Goal: Task Accomplishment & Management: Manage account settings

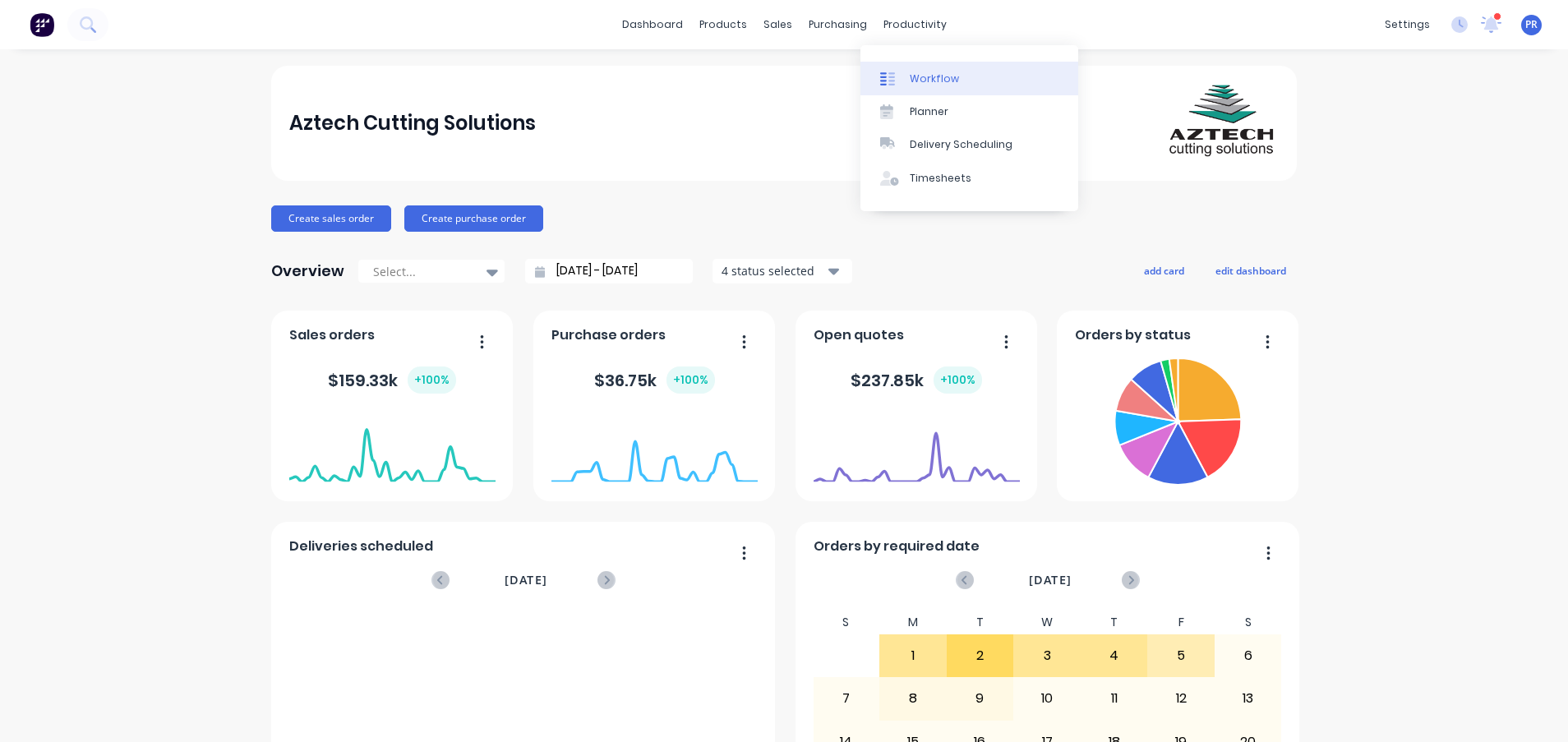
click at [911, 65] on link "Workflow" at bounding box center [969, 77] width 218 height 33
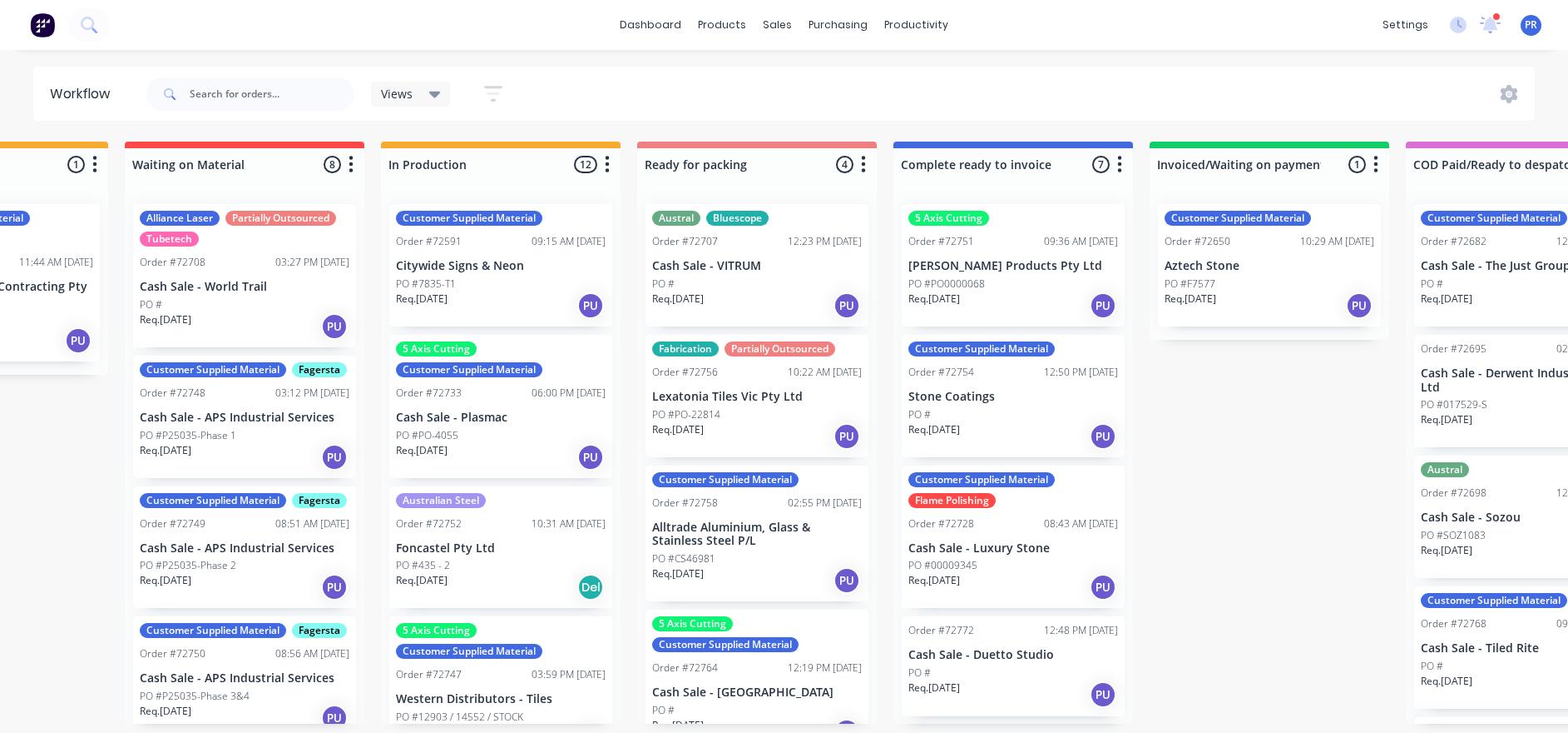
scroll to position [0, 737]
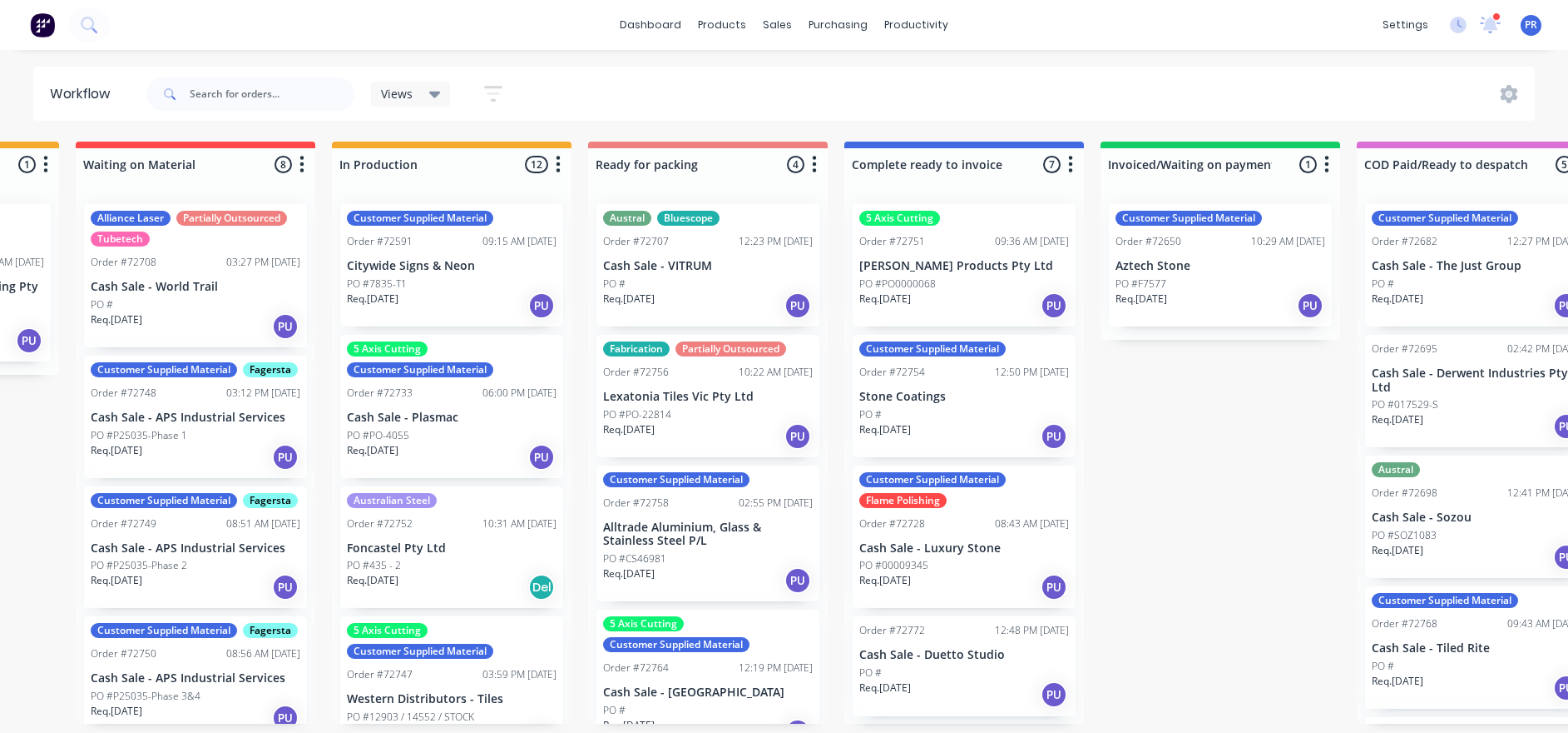
drag, startPoint x: 586, startPoint y: 525, endPoint x: 655, endPoint y: 495, distance: 75.2
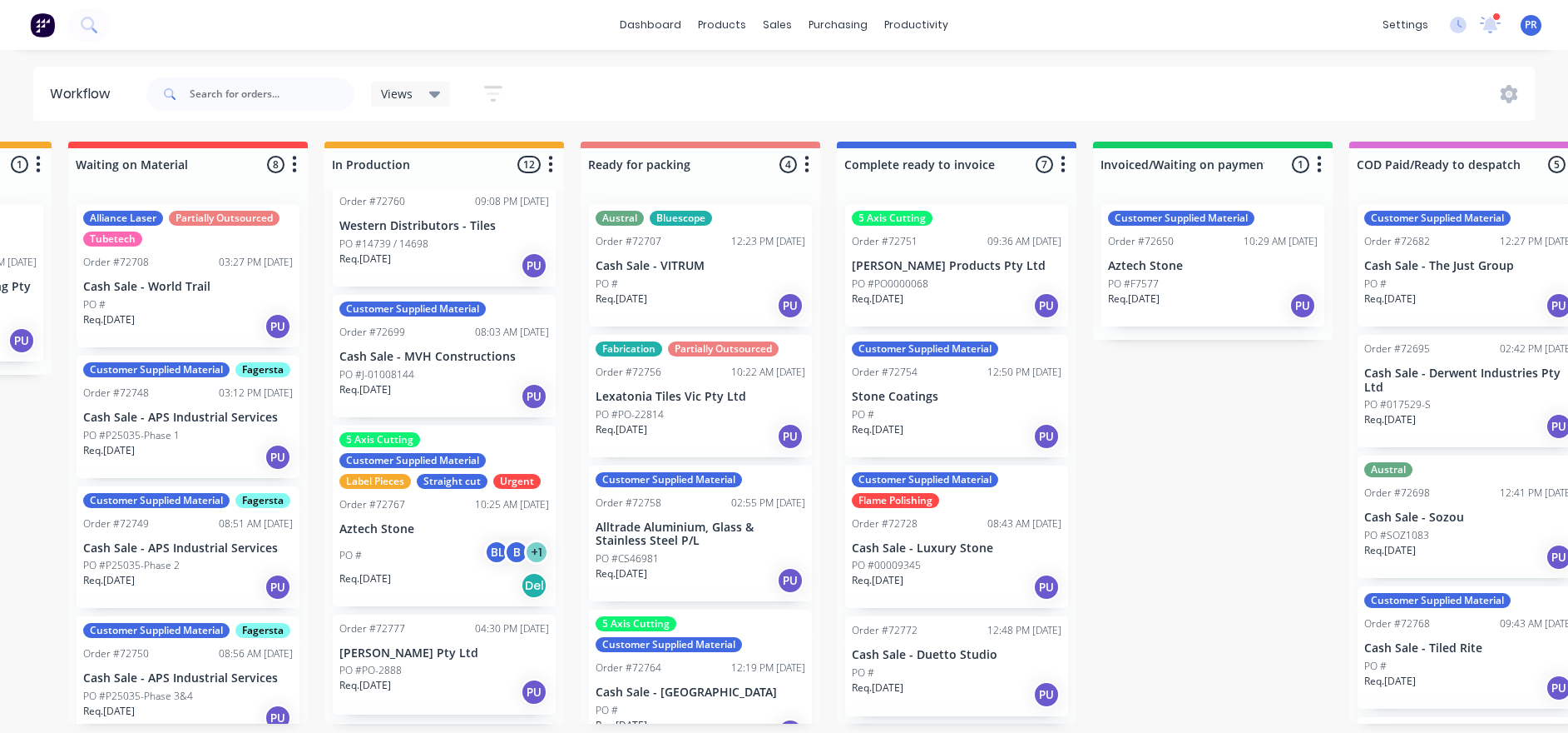
scroll to position [749, 0]
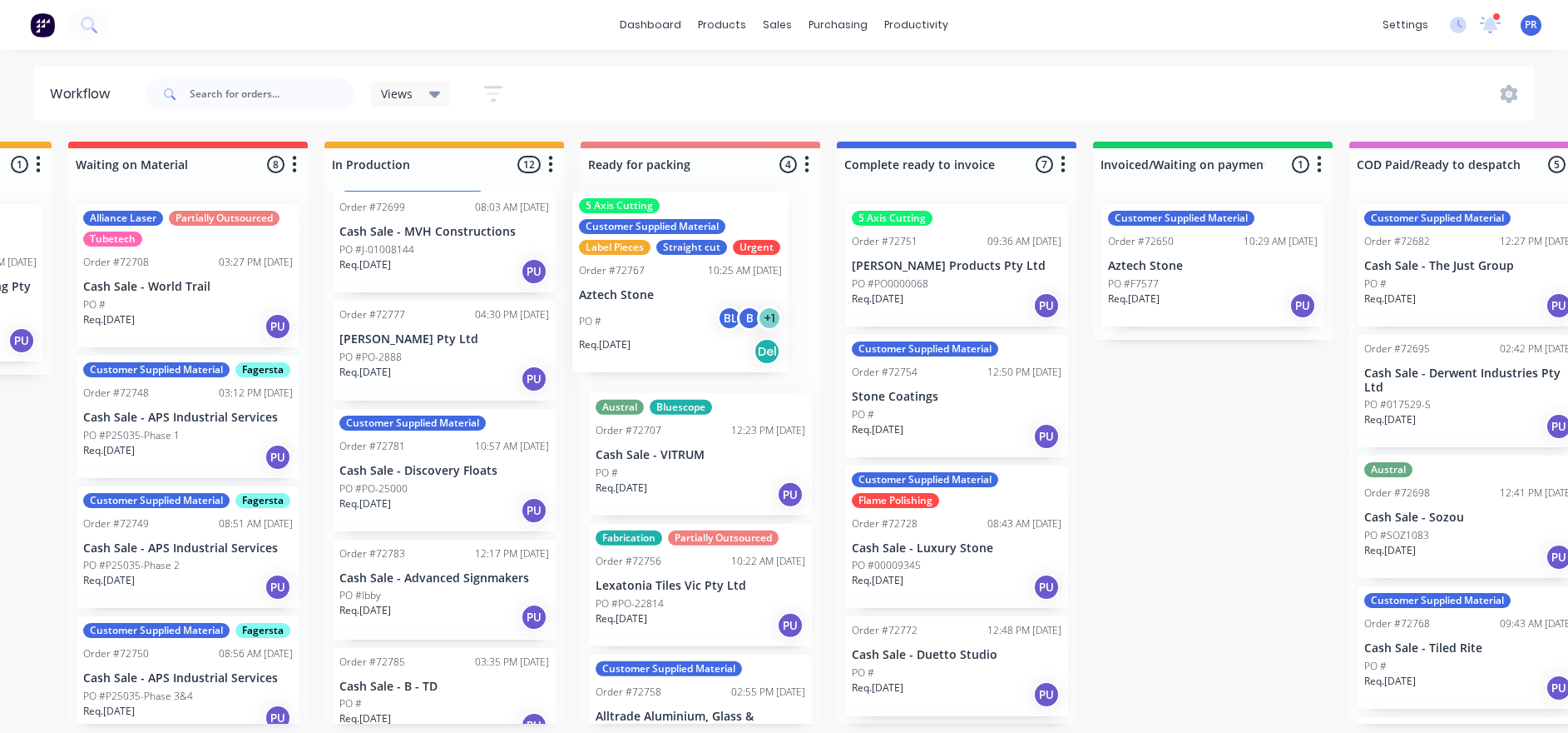
drag, startPoint x: 446, startPoint y: 408, endPoint x: 693, endPoint y: 297, distance: 270.8
click at [693, 297] on div "Submitted 0 Status colour #273444 hex #273444 Save Cancel Summaries Total order…" at bounding box center [759, 432] width 3016 height 582
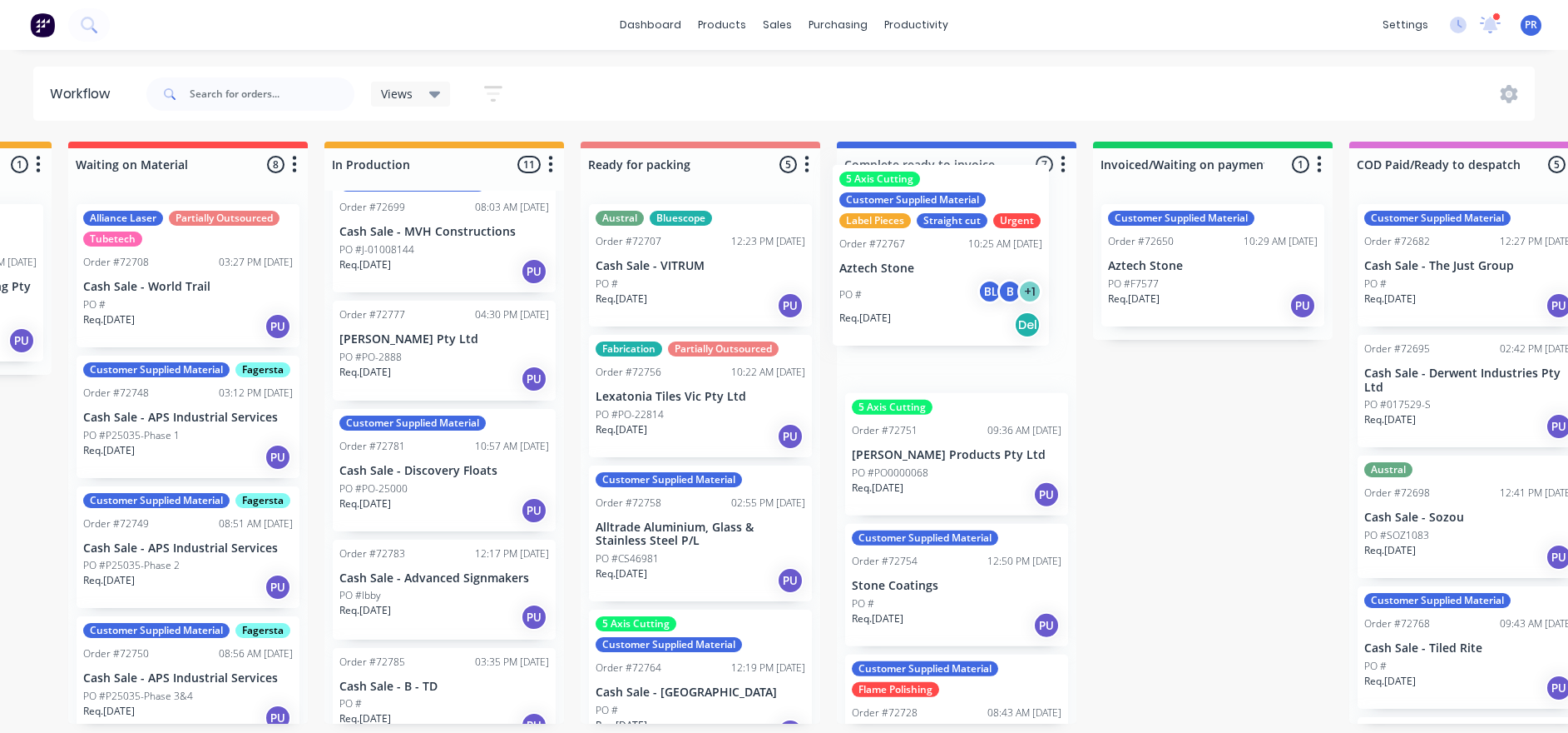
drag, startPoint x: 695, startPoint y: 341, endPoint x: 943, endPoint y: 302, distance: 251.0
click at [943, 302] on div "Submitted 0 Status colour #273444 hex #273444 Save Cancel Summaries Total order…" at bounding box center [759, 432] width 3016 height 582
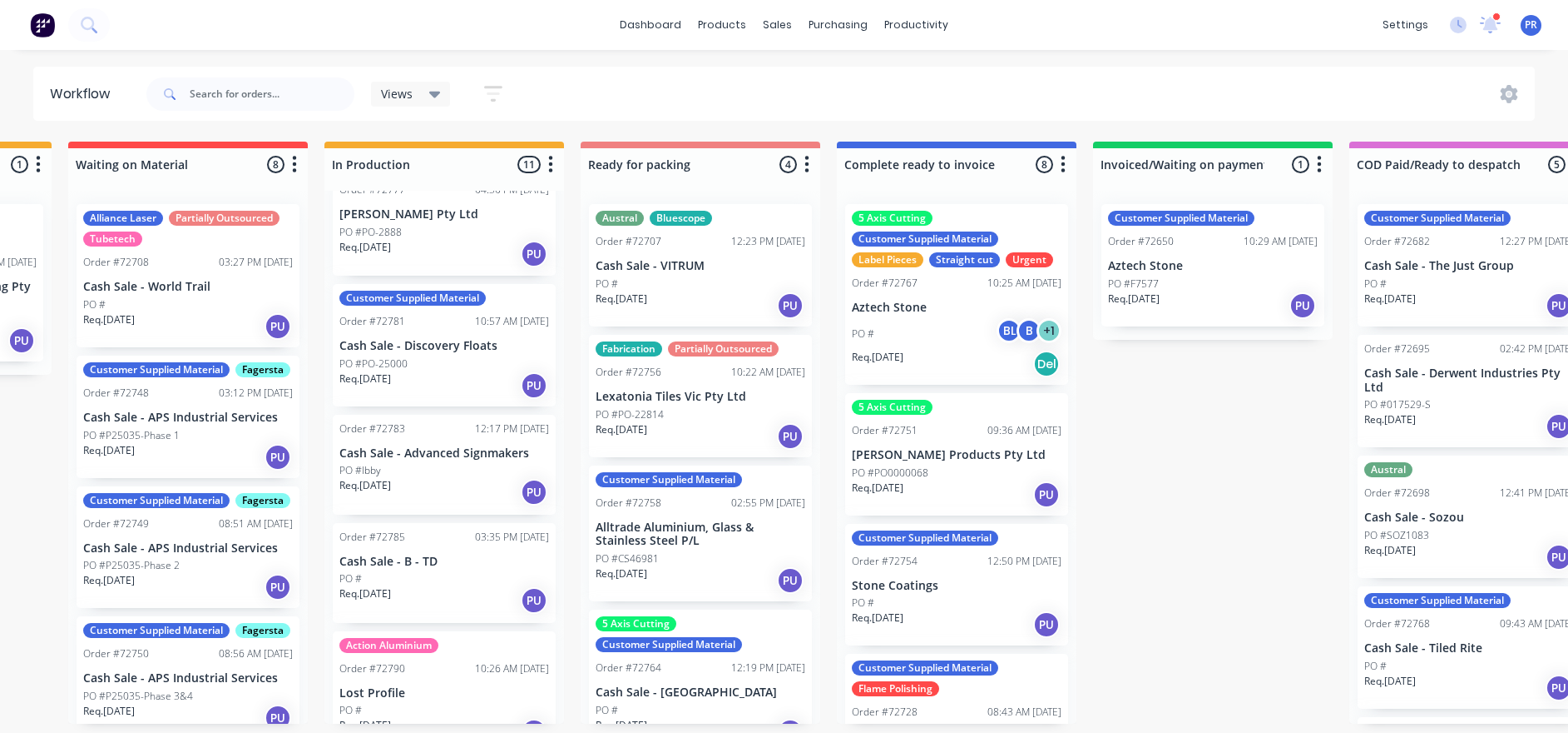
scroll to position [898, 0]
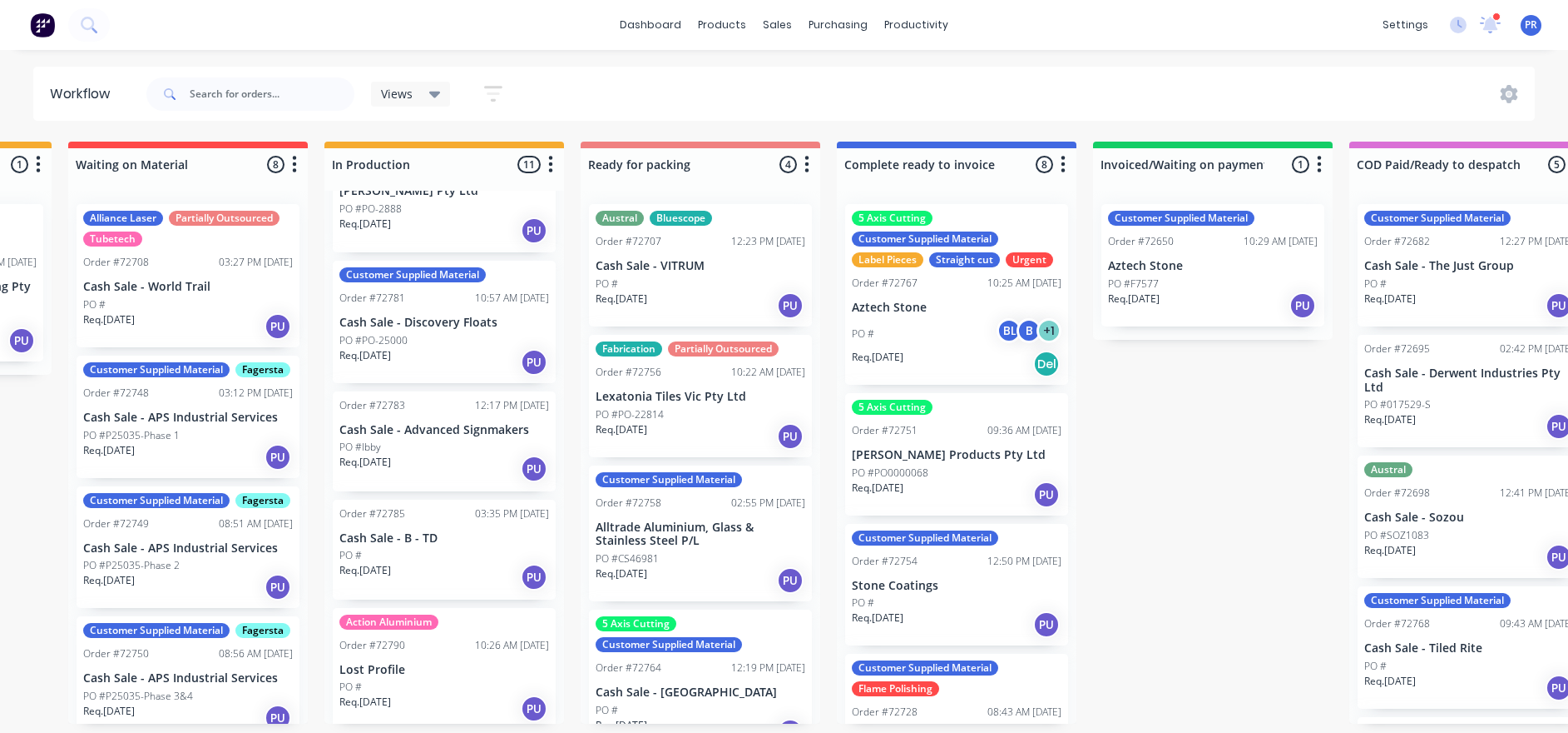
click at [489, 437] on div "Order #72783 12:17 PM [DATE] Cash Sale - Advanced Signmakers PO #Ibby Req. [DAT…" at bounding box center [444, 441] width 223 height 100
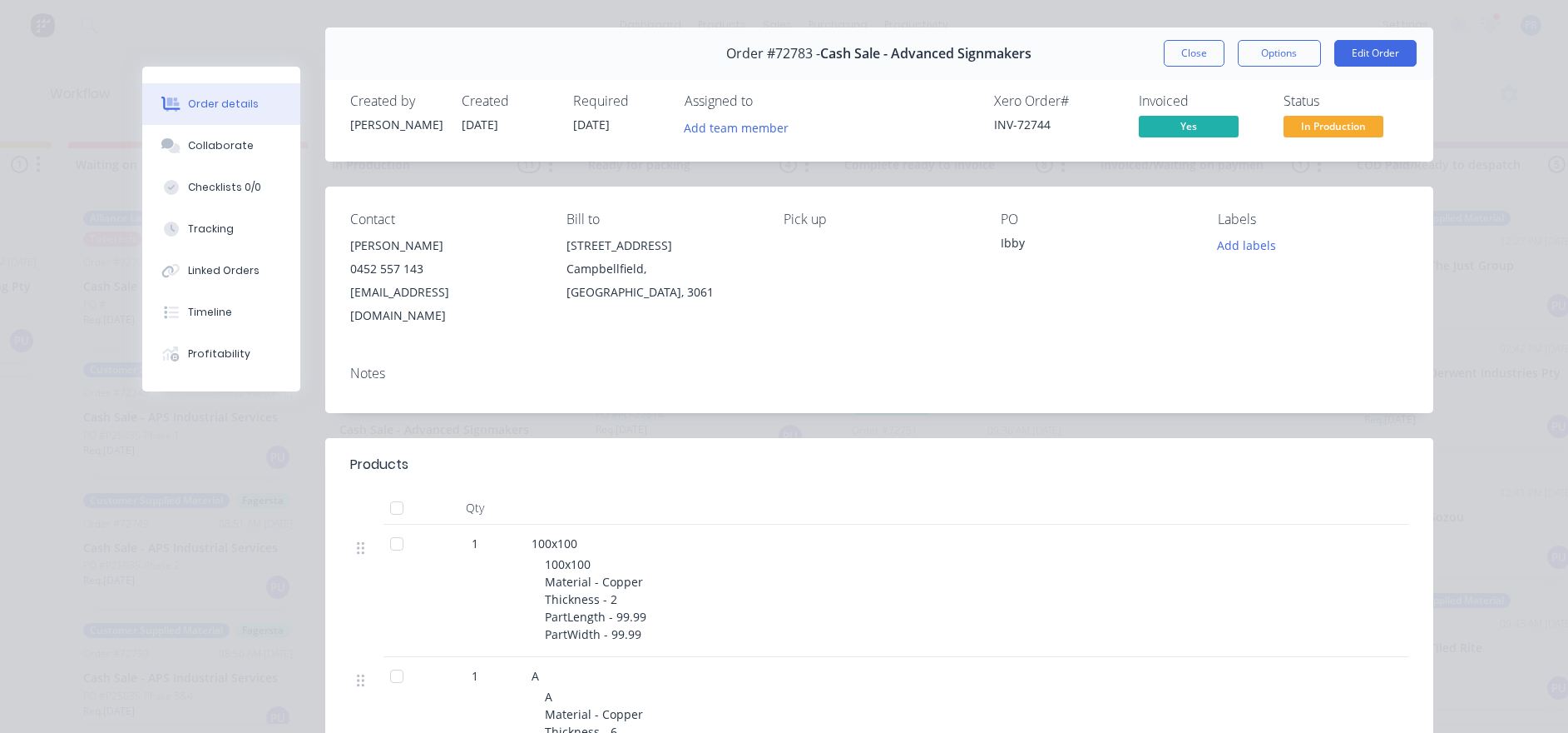
scroll to position [0, 0]
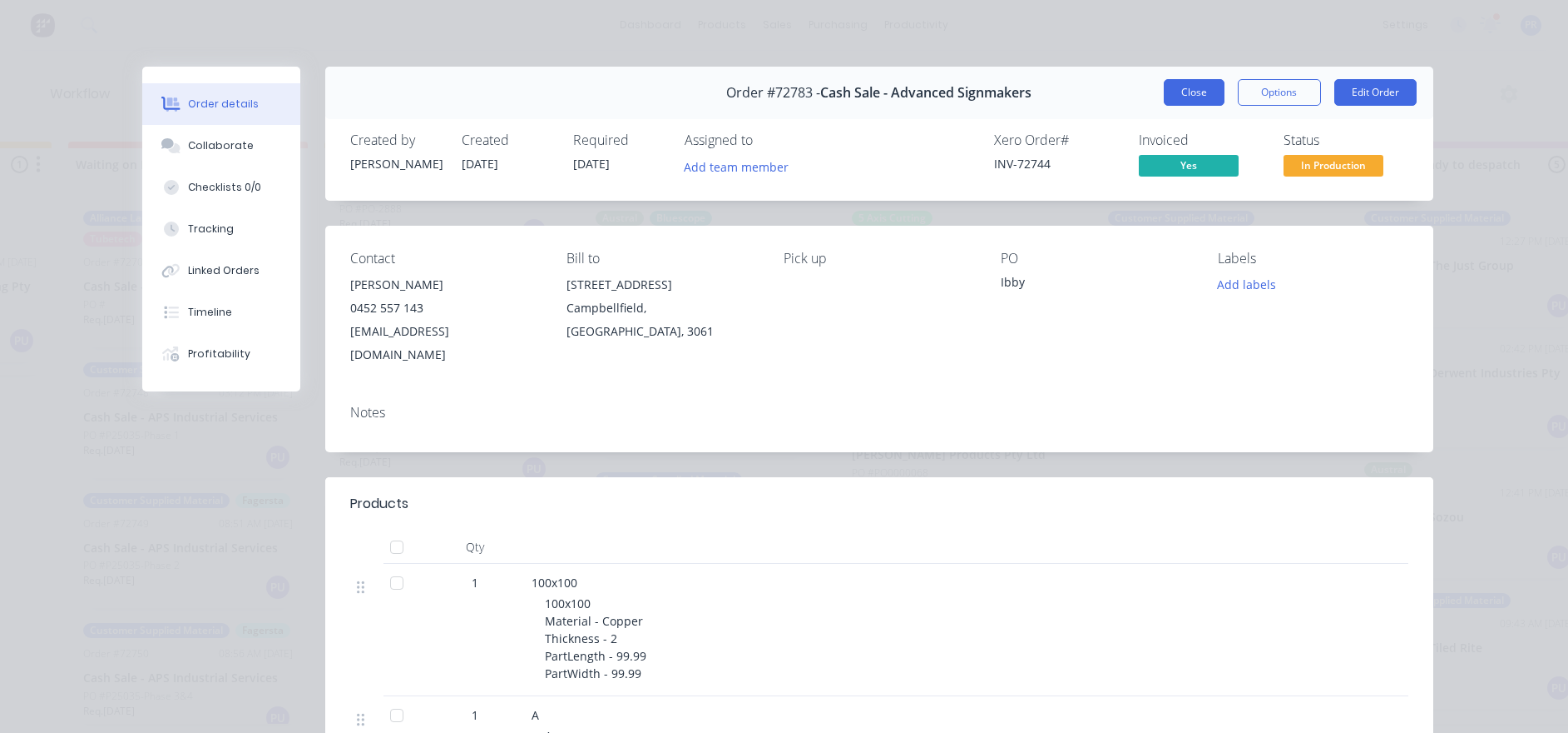
click at [1191, 93] on button "Close" at bounding box center [1194, 93] width 61 height 27
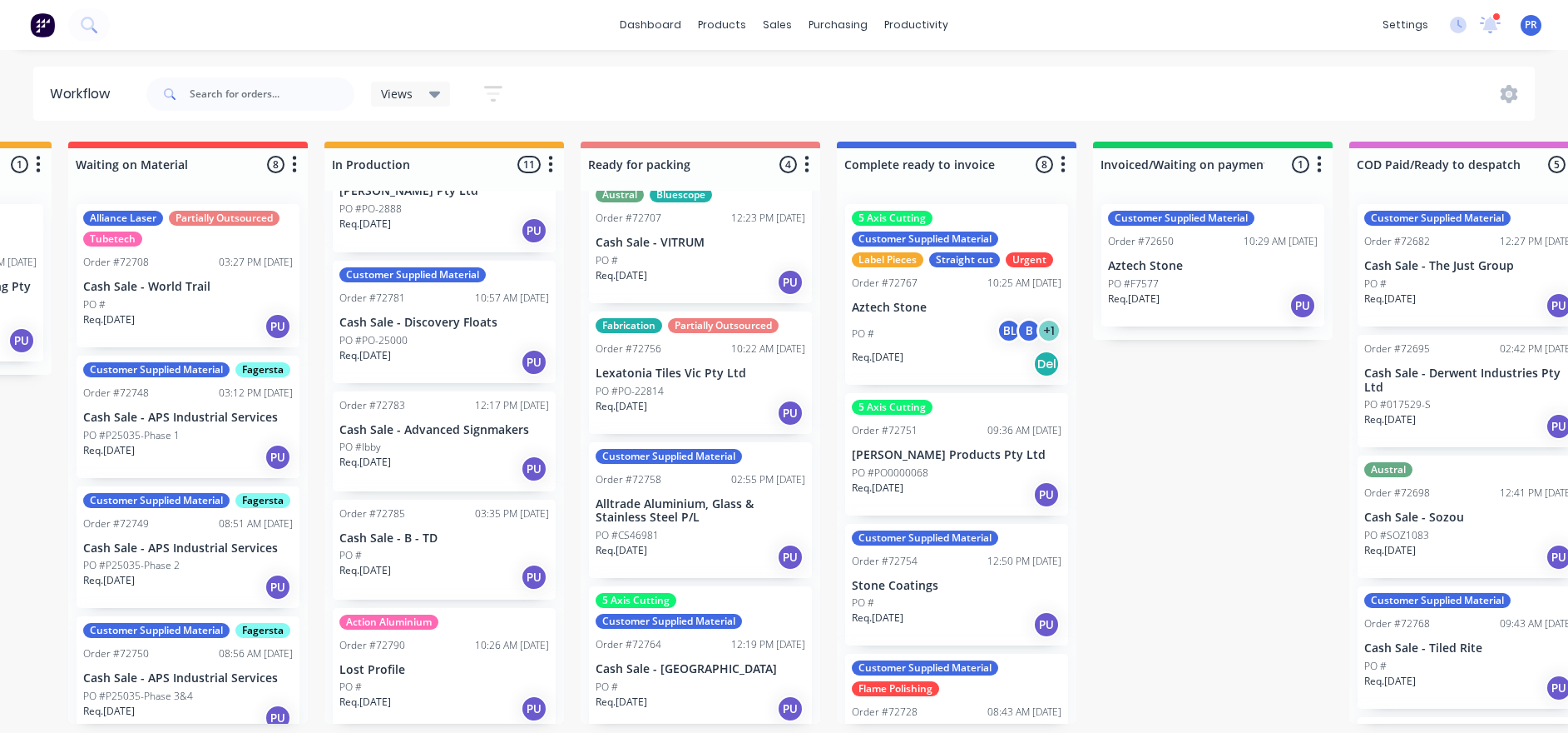
scroll to position [10, 737]
click at [460, 532] on p "Cash Sale - B - TD" at bounding box center [444, 537] width 210 height 15
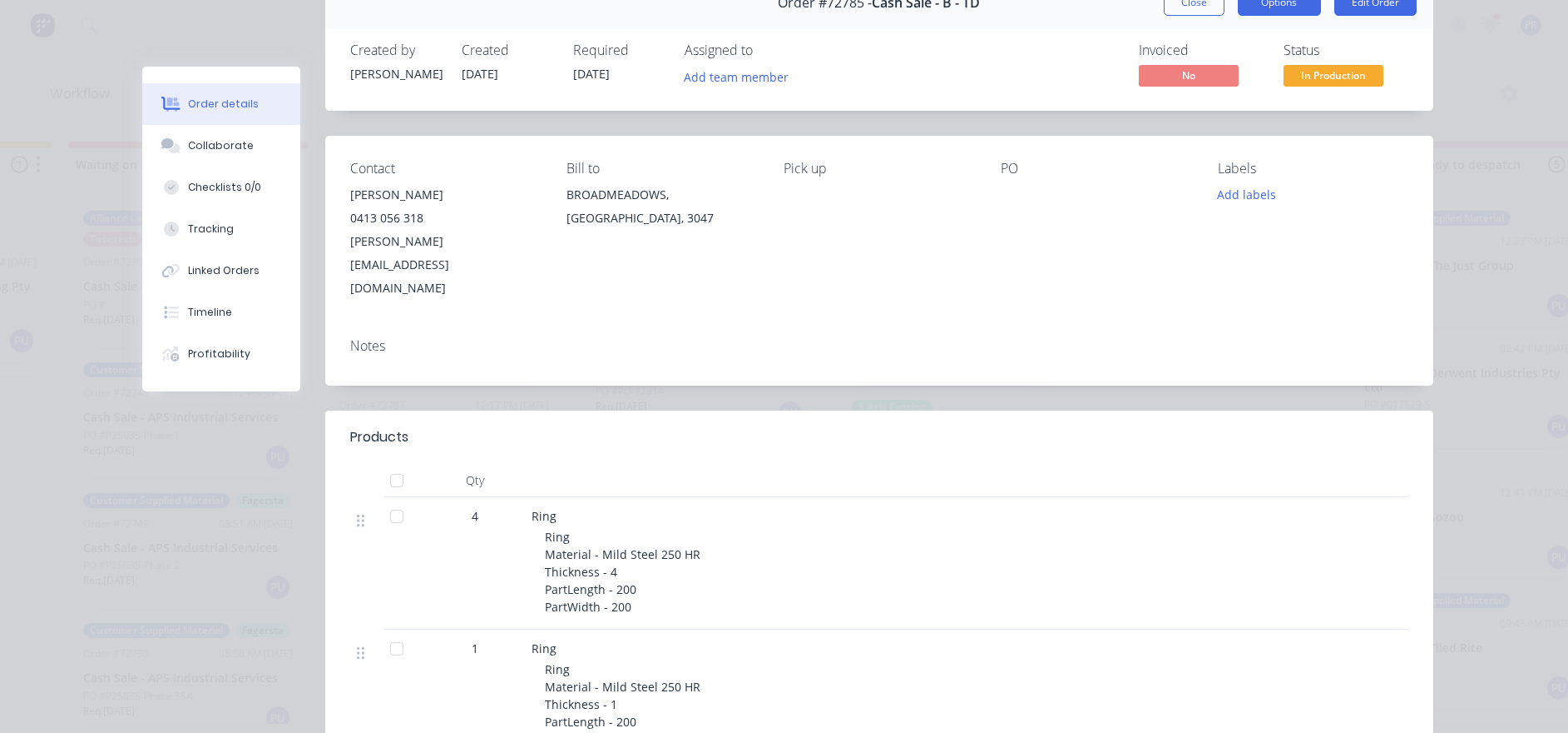
scroll to position [0, 0]
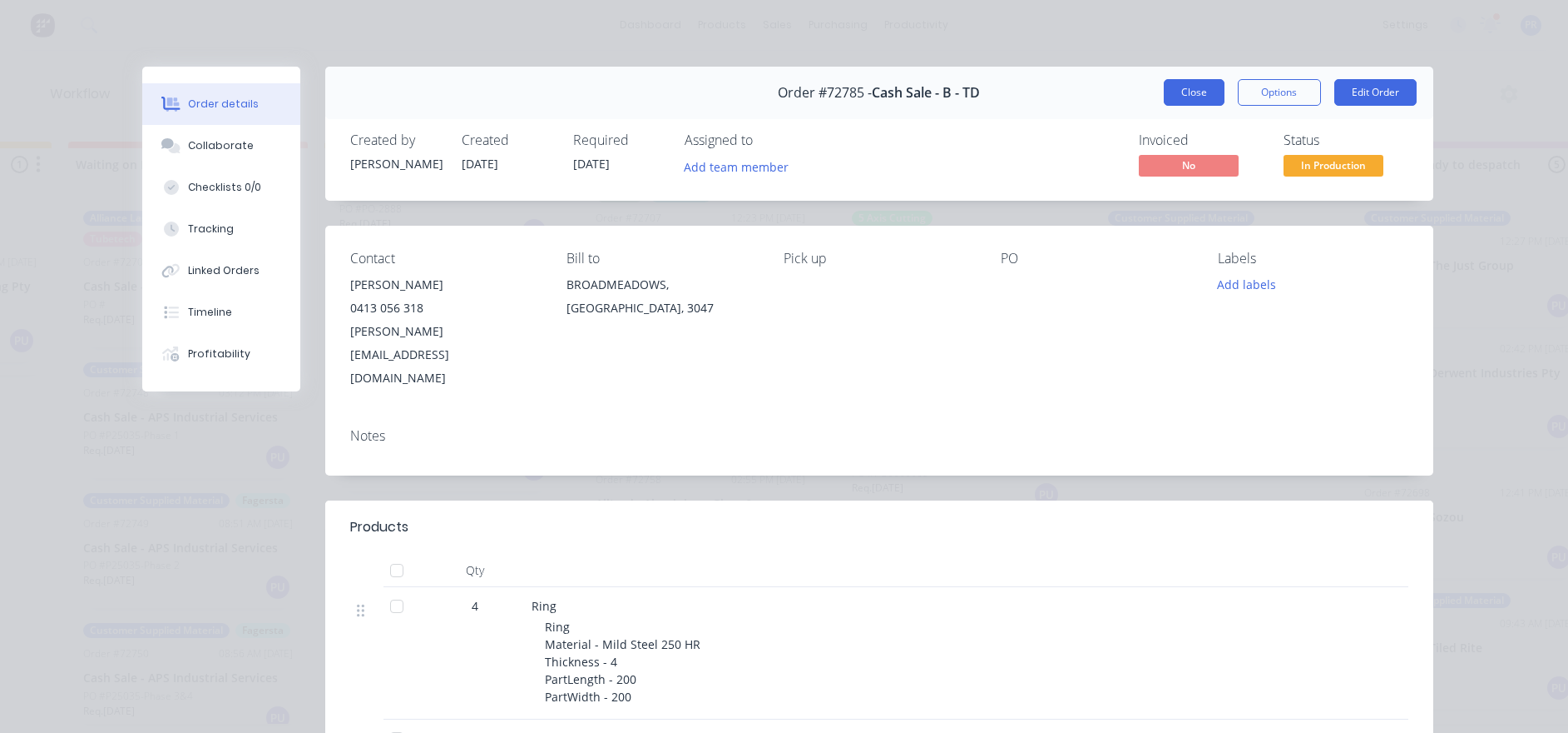
click at [1207, 91] on button "Close" at bounding box center [1194, 93] width 61 height 27
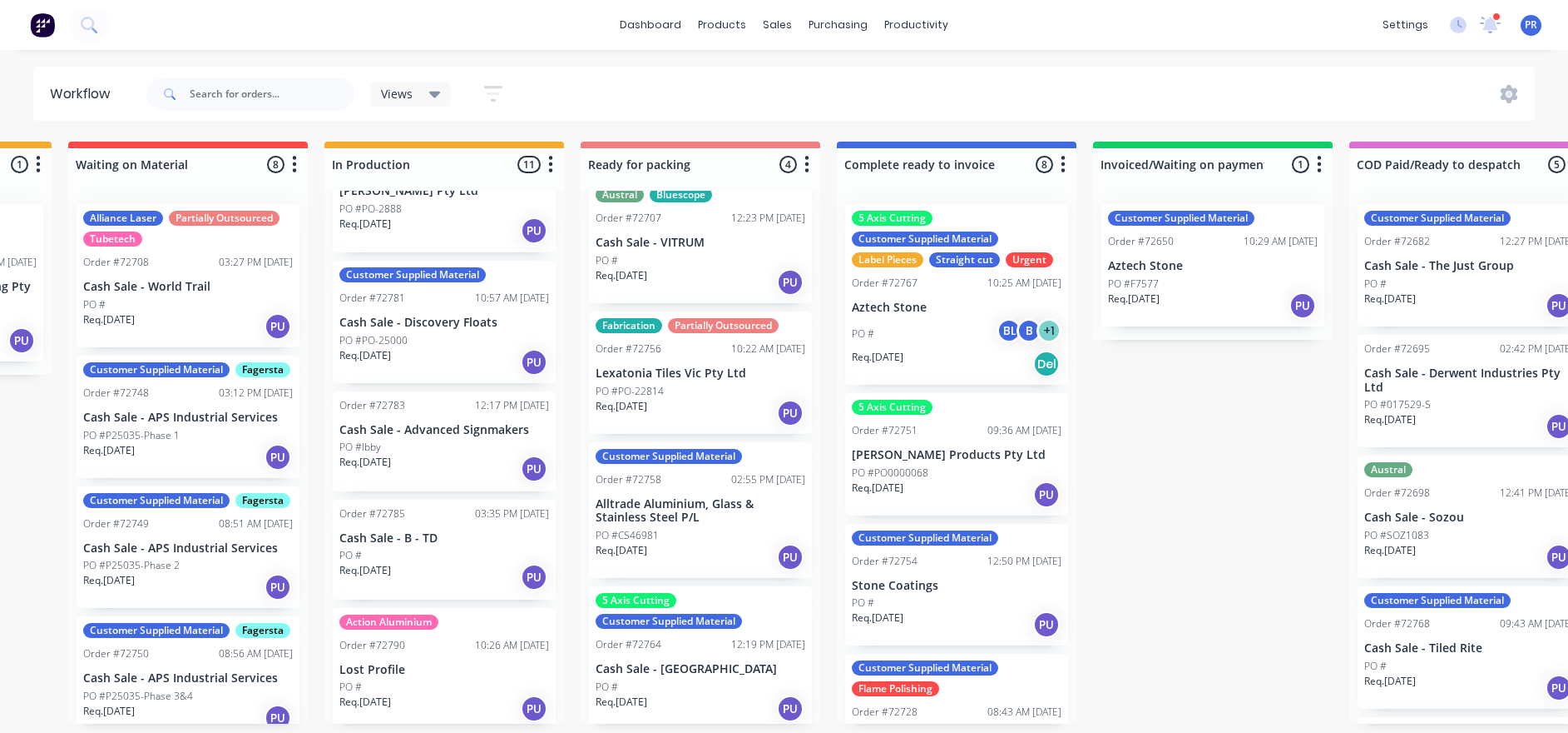
click at [441, 625] on div "Action Aluminium Order #72790 10:26 AM [DATE] Lost Profile PO # Req. [DATE] PU" at bounding box center [444, 669] width 223 height 122
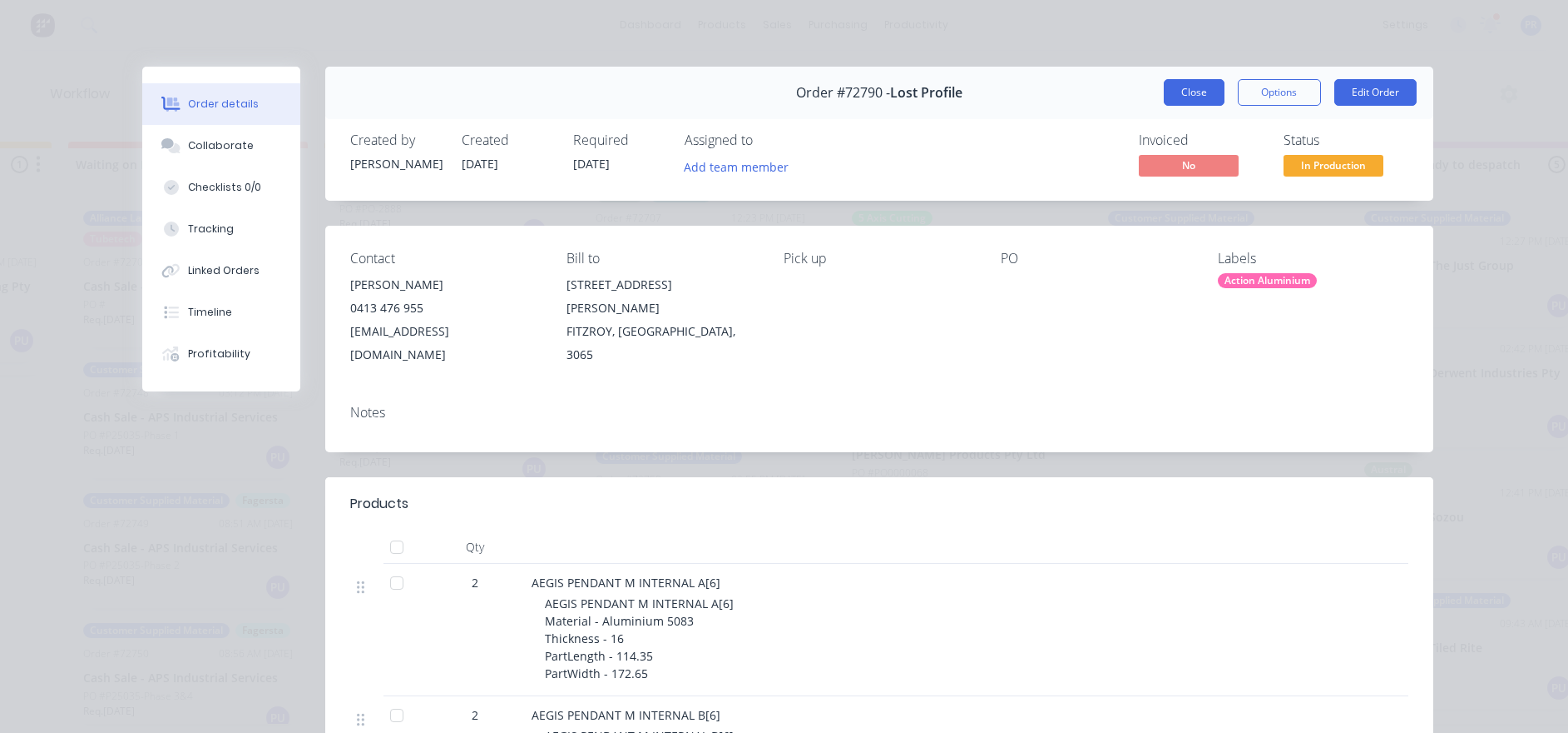
click at [1177, 86] on button "Close" at bounding box center [1194, 93] width 61 height 27
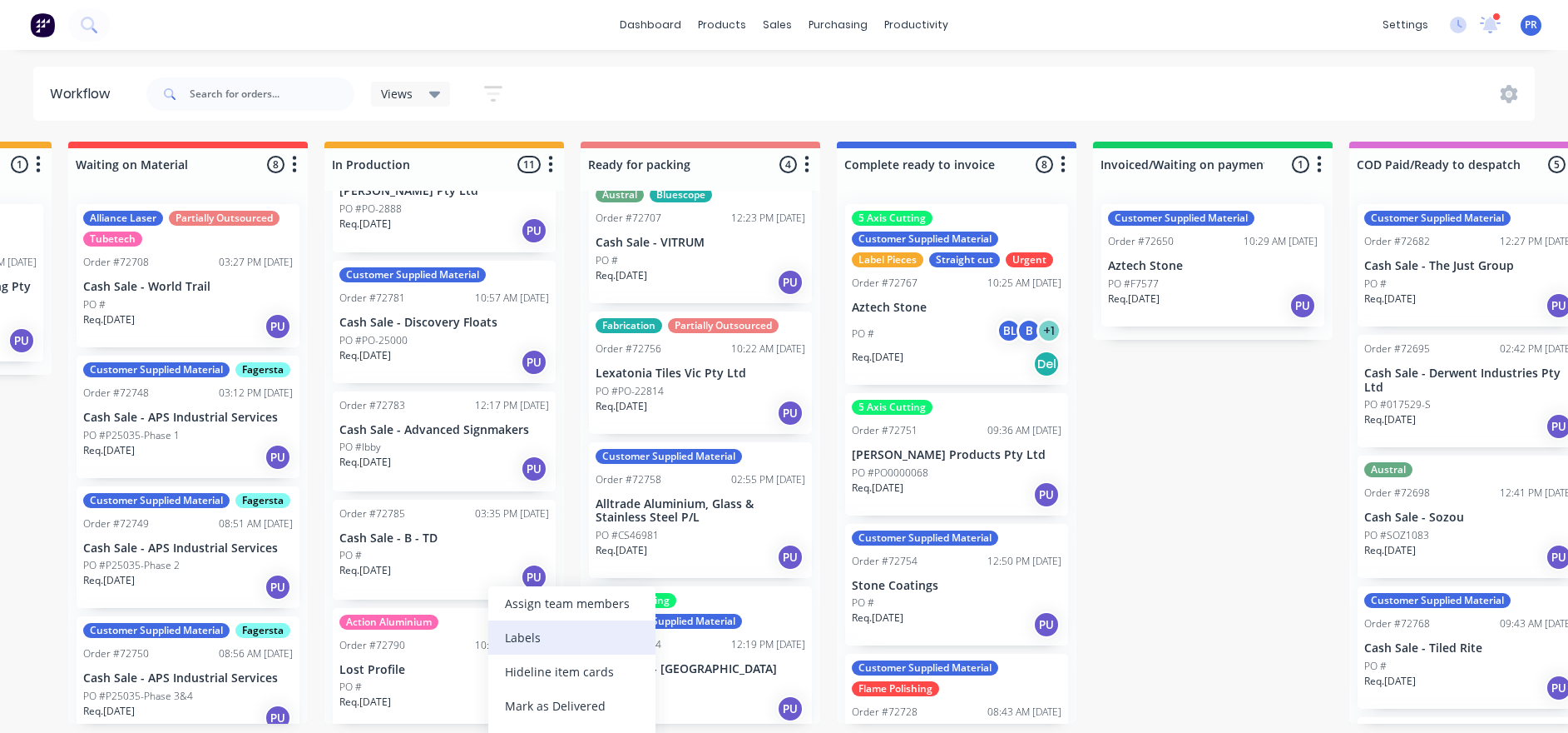
click at [535, 638] on div "Labels" at bounding box center [572, 636] width 167 height 34
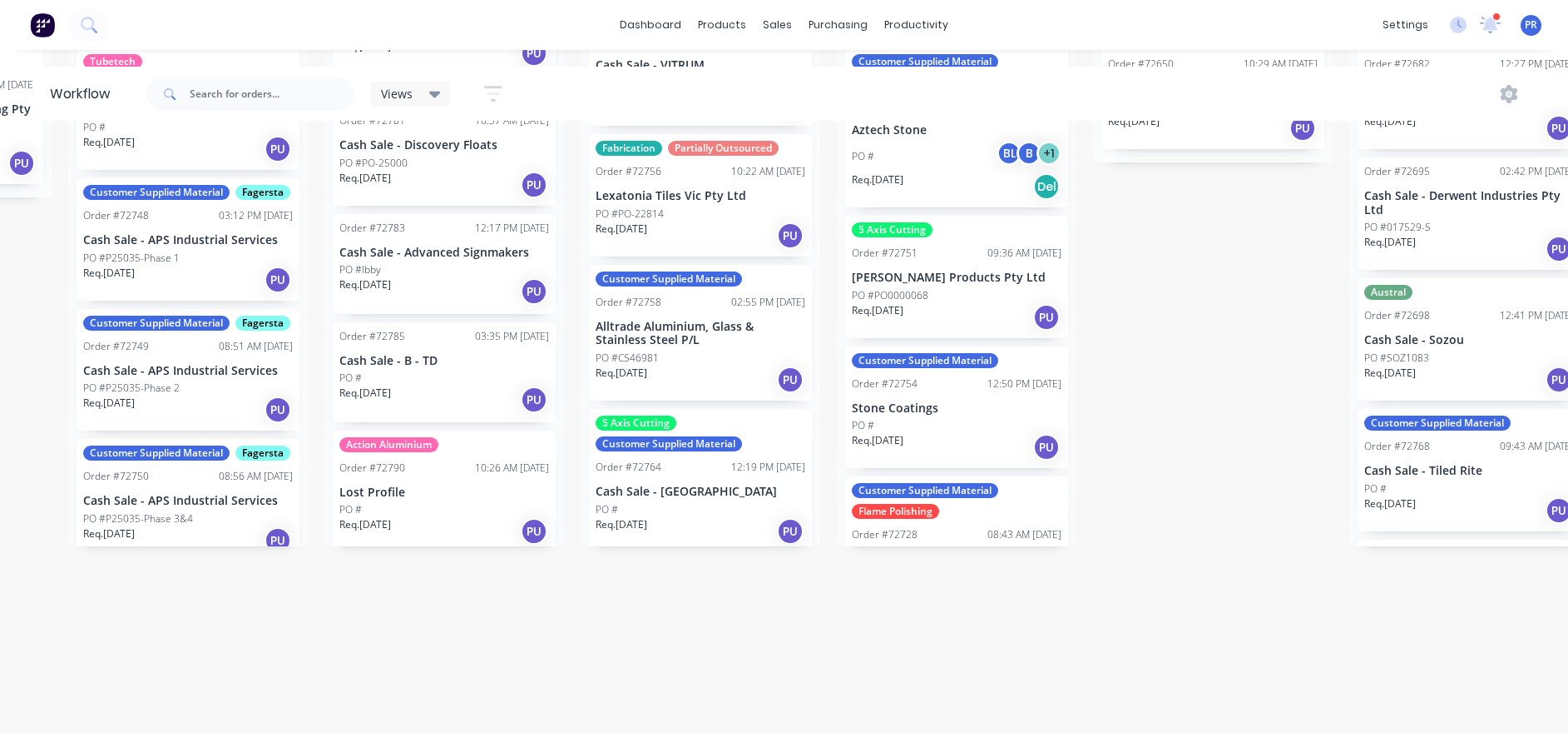
scroll to position [10, 737]
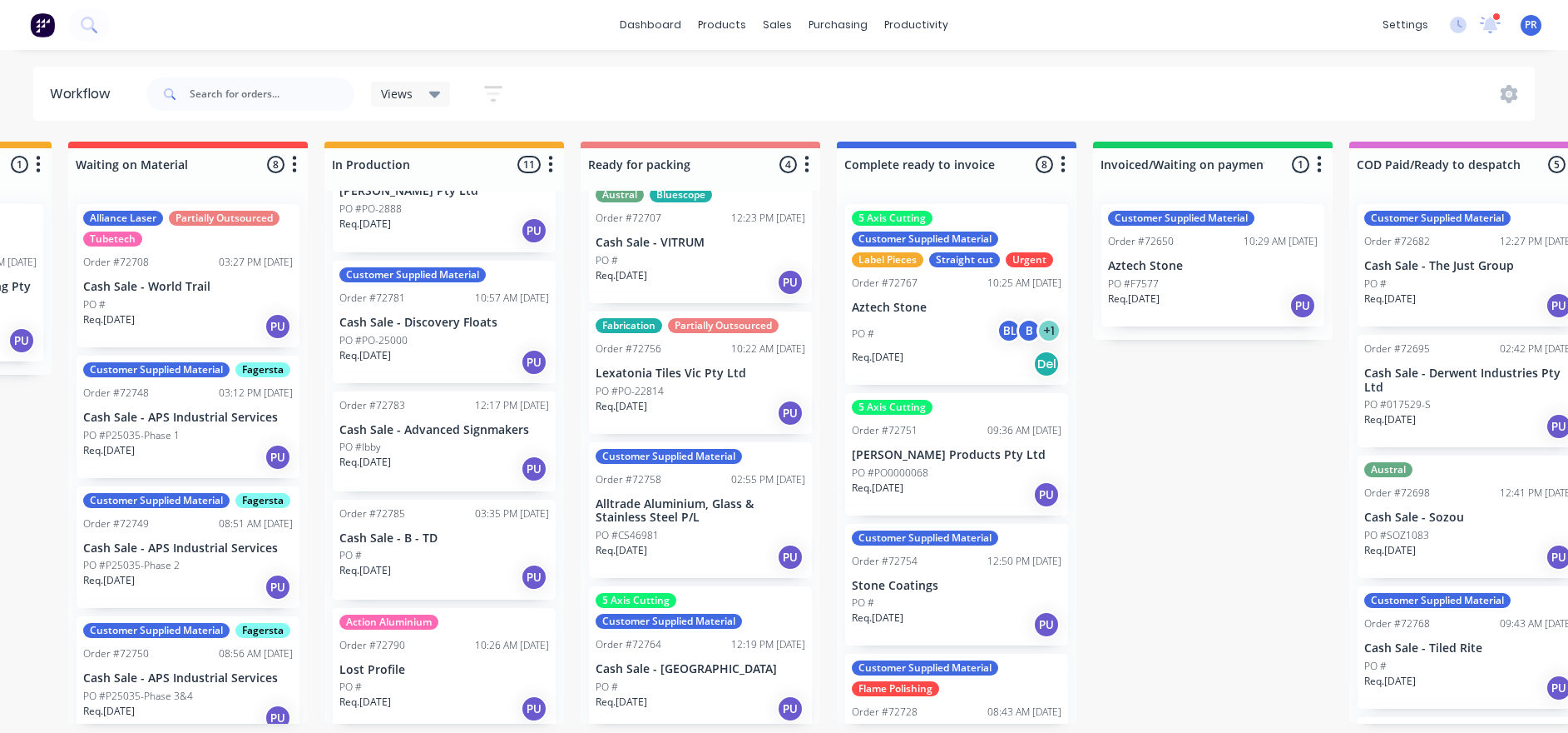
click at [1110, 525] on div "Submitted 0 Status colour #273444 hex #273444 Save Cancel Summaries Total order…" at bounding box center [759, 432] width 3016 height 582
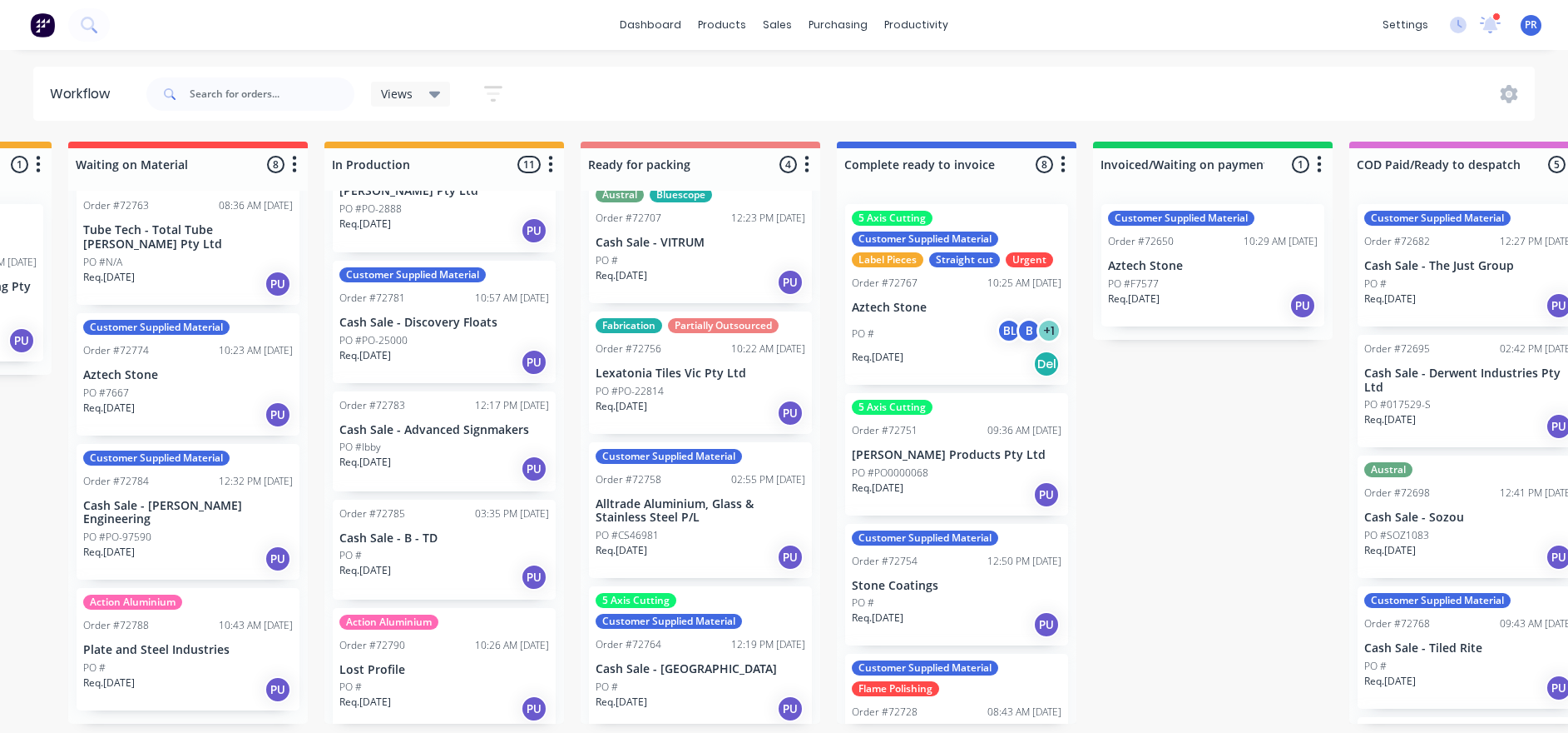
scroll to position [594, 0]
click at [175, 252] on p "Tube Tech - Total Tube [PERSON_NAME] Pty Ltd" at bounding box center [188, 236] width 210 height 28
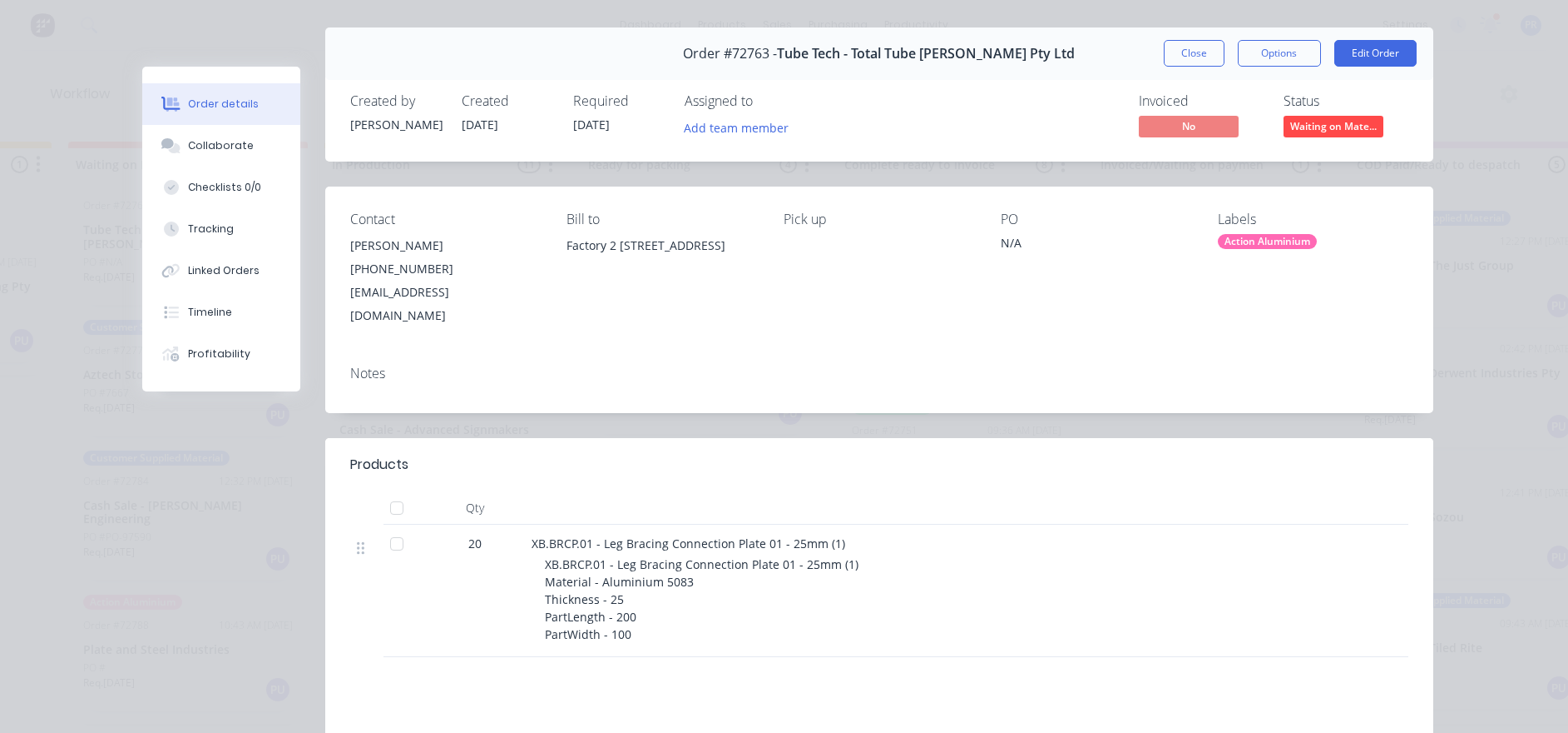
scroll to position [0, 0]
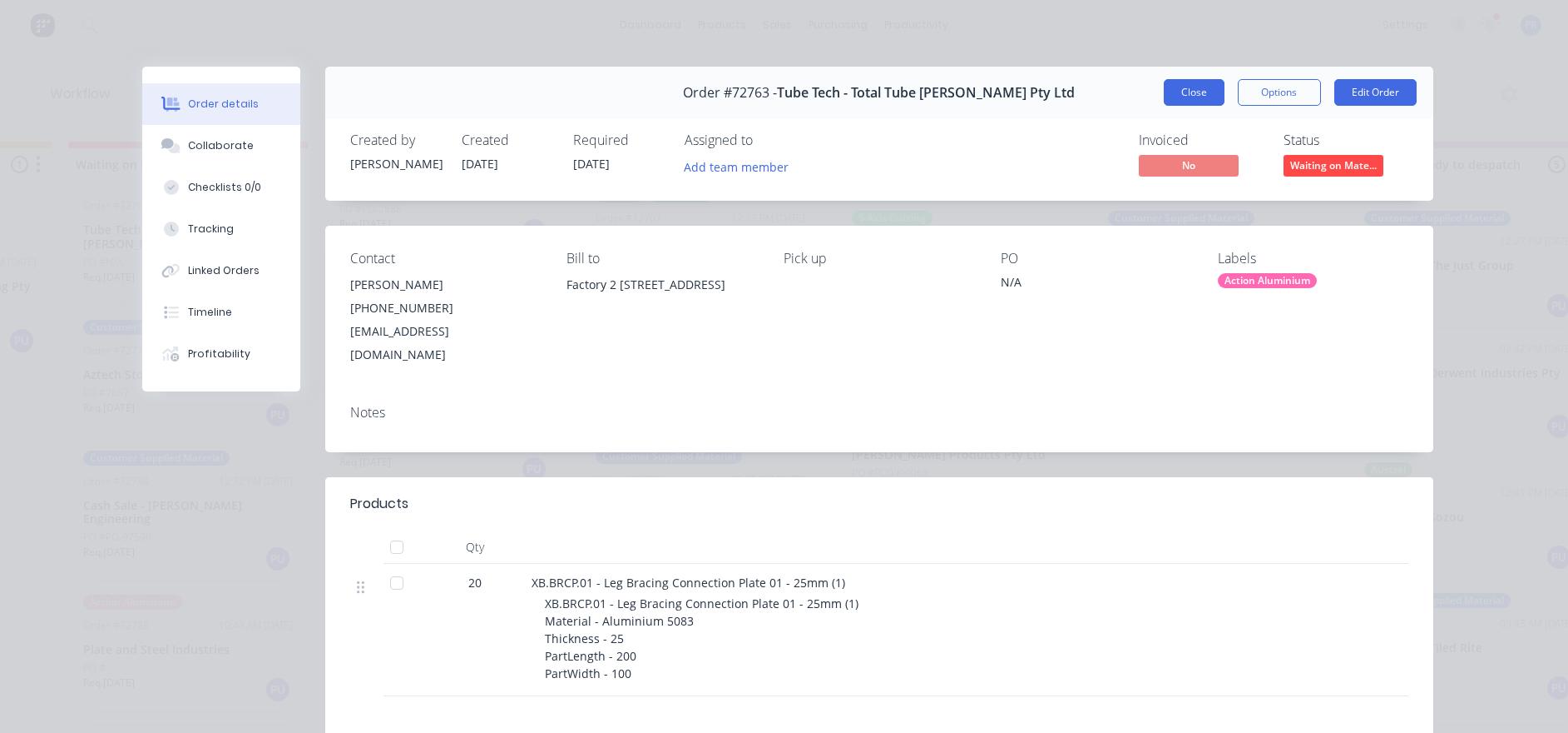
click at [1177, 94] on button "Close" at bounding box center [1194, 93] width 61 height 27
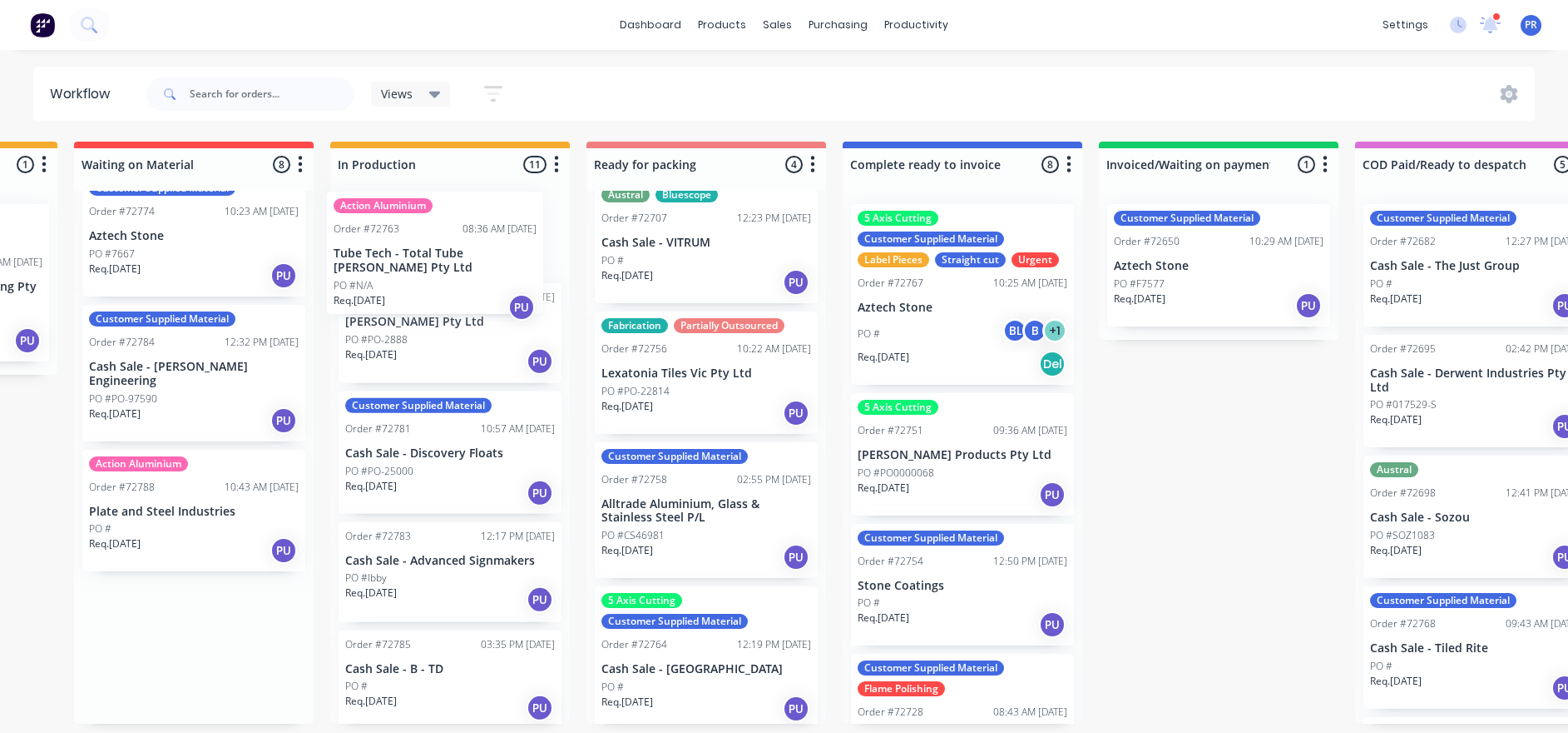
scroll to position [0, 729]
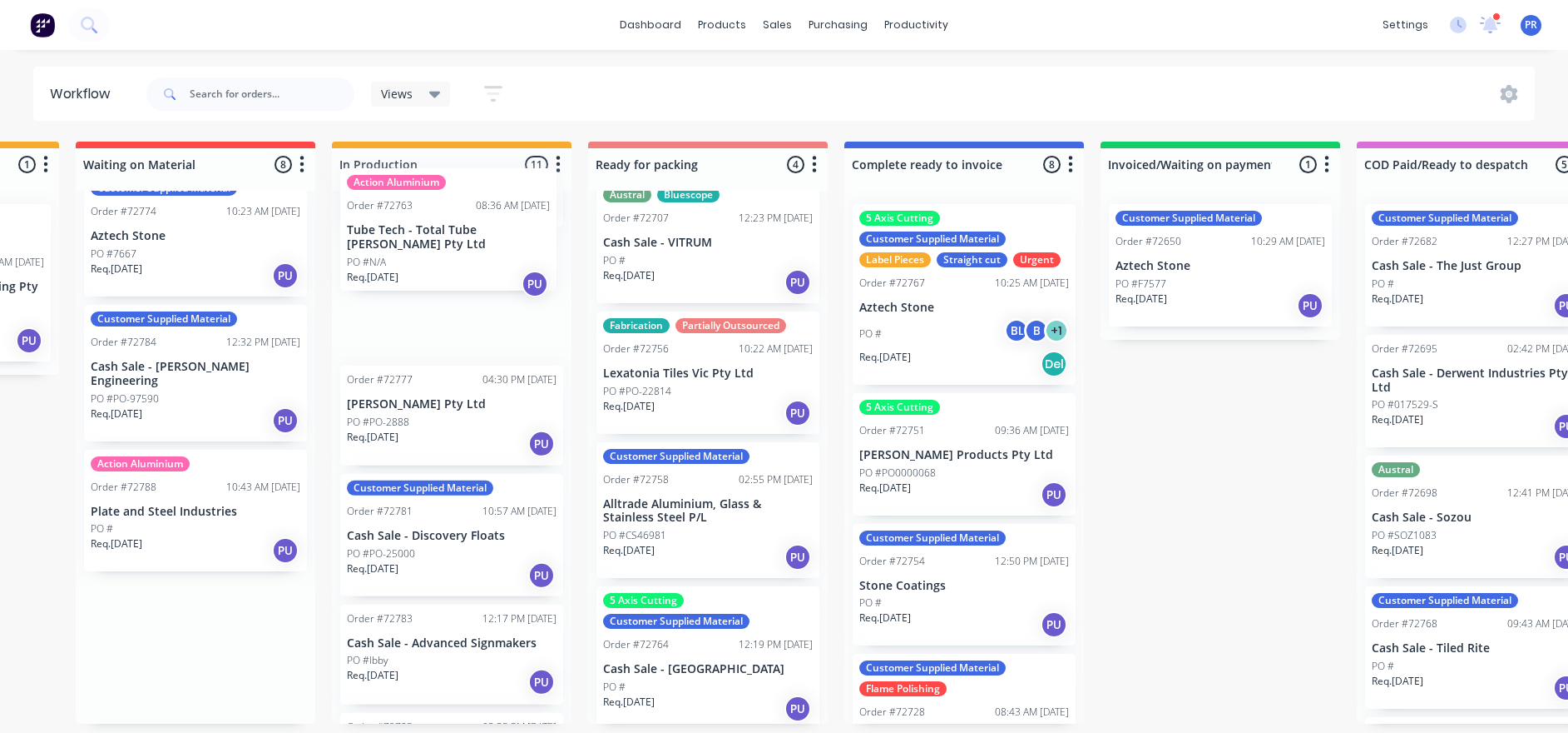
drag, startPoint x: 193, startPoint y: 278, endPoint x: 466, endPoint y: 229, distance: 277.4
click at [466, 229] on div "Submitted 0 Status colour #273444 hex #273444 Save Cancel Summaries Total order…" at bounding box center [767, 432] width 3016 height 582
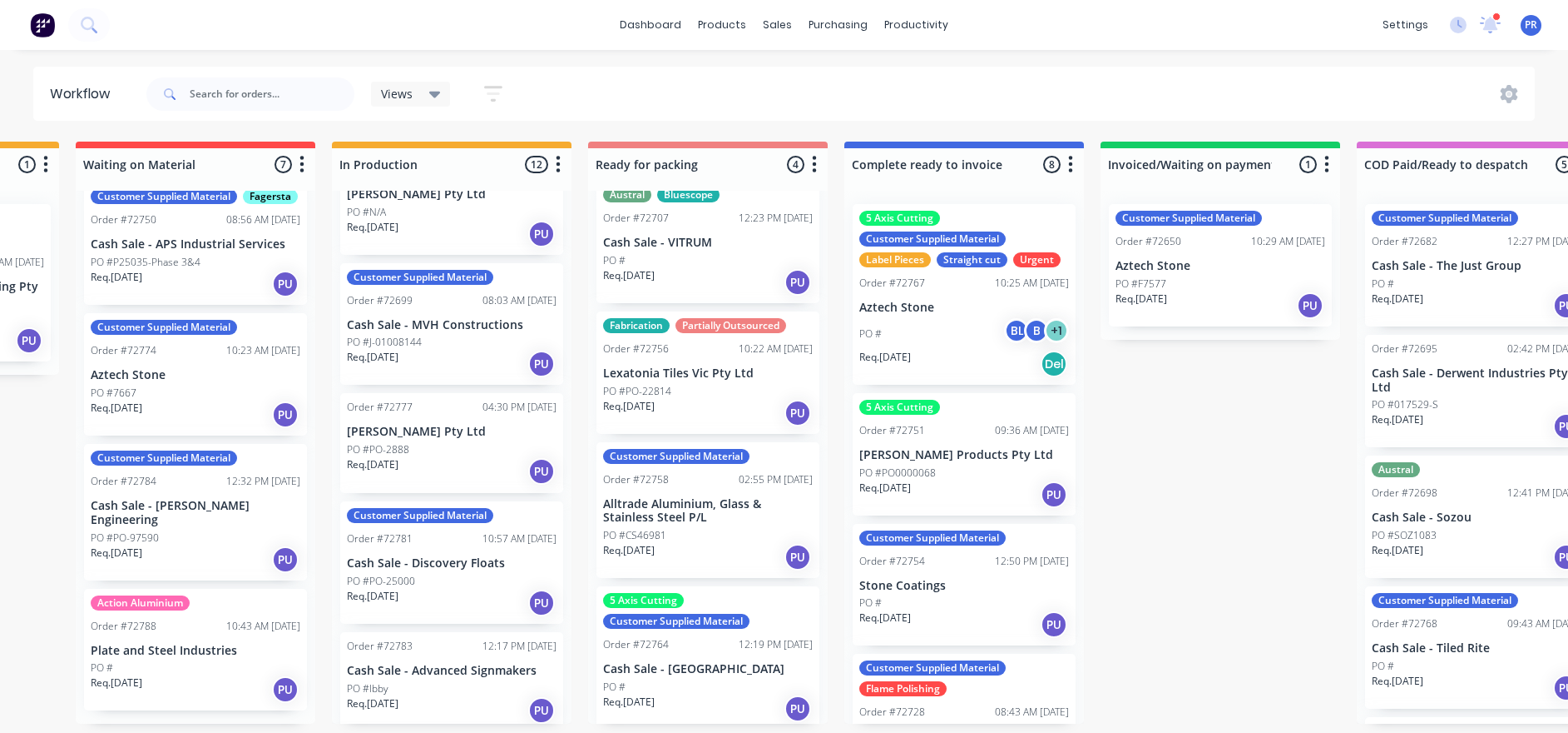
scroll to position [10, 729]
click at [217, 382] on p "Aztech Stone" at bounding box center [196, 375] width 210 height 15
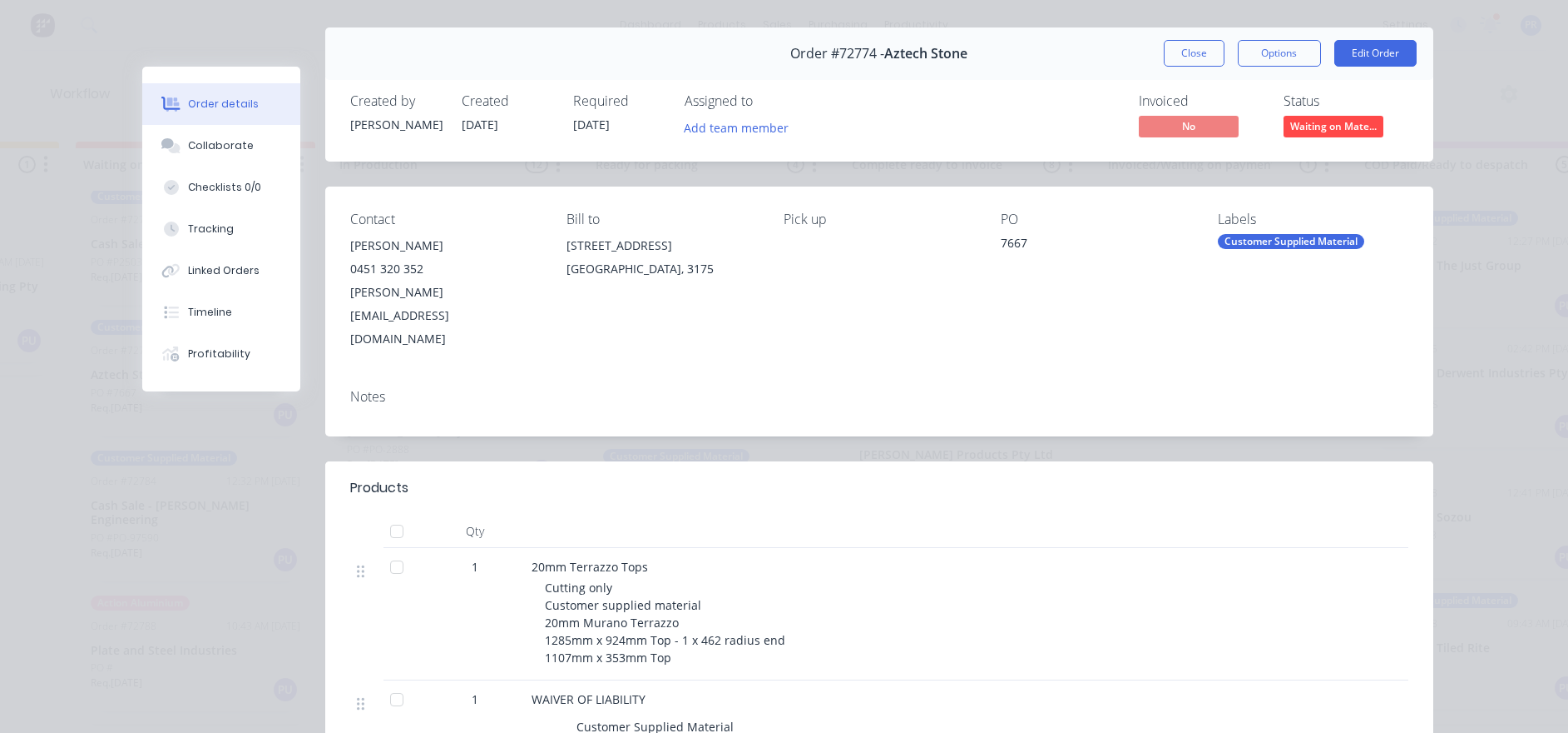
scroll to position [0, 0]
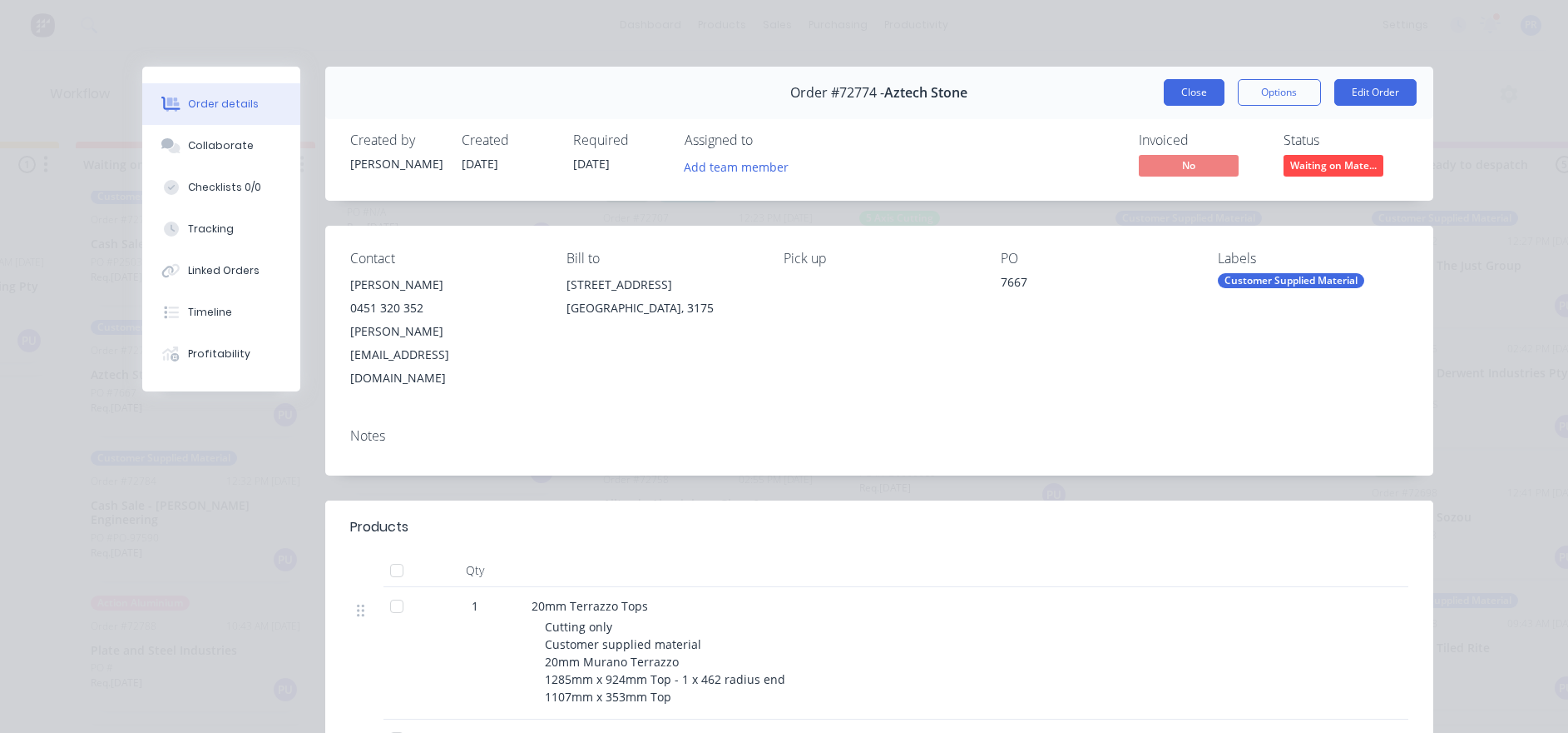
click at [1171, 94] on button "Close" at bounding box center [1194, 93] width 61 height 27
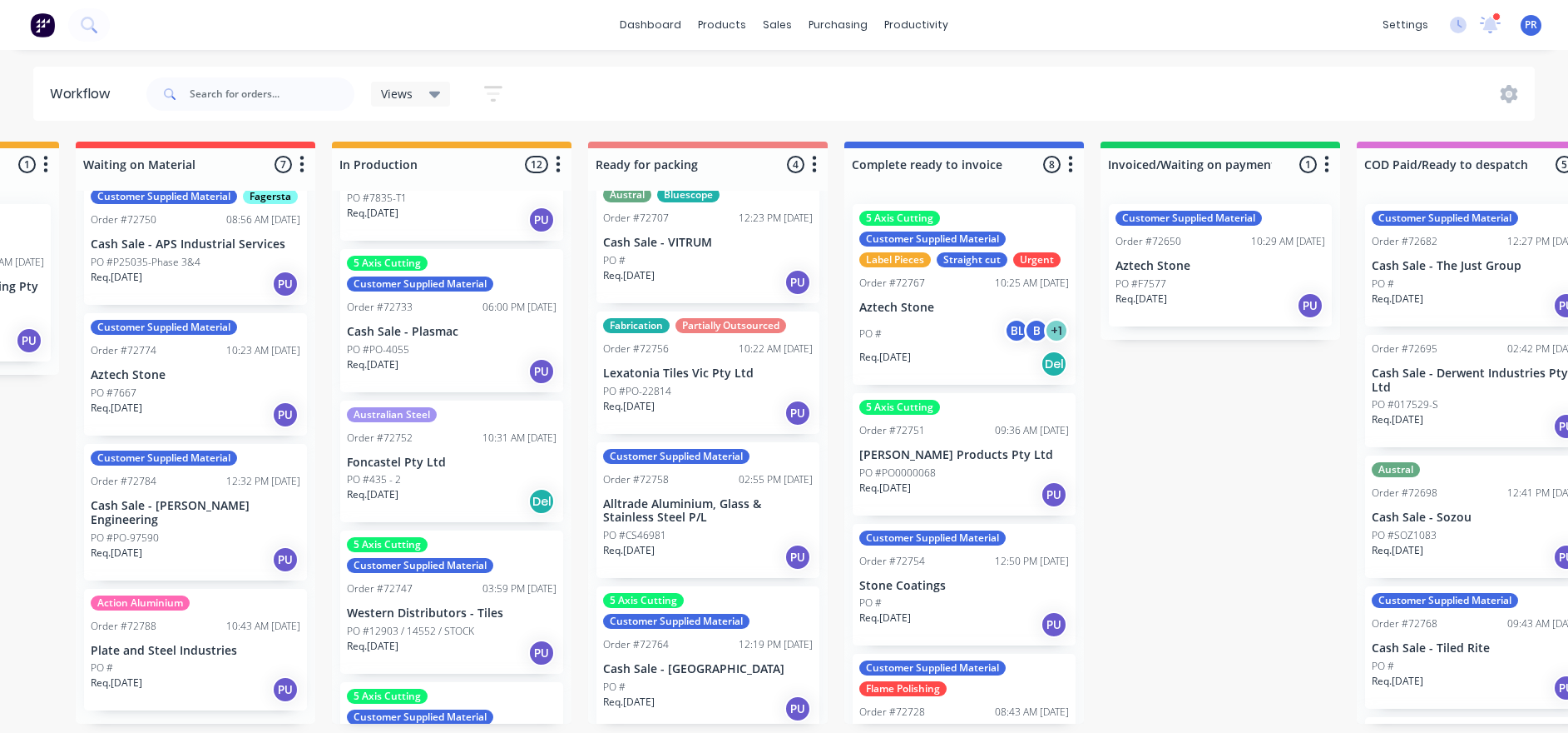
scroll to position [125, 0]
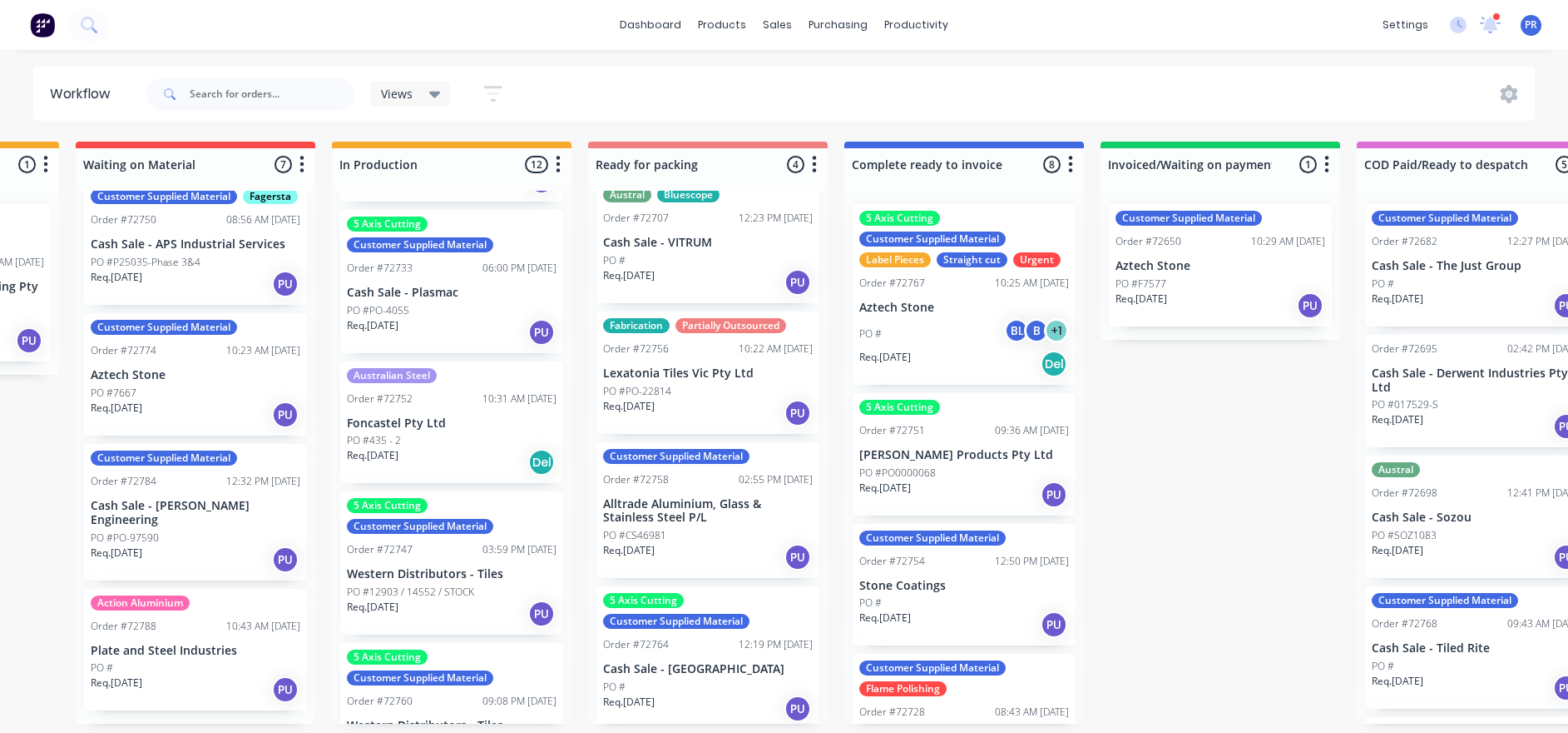
drag, startPoint x: 196, startPoint y: 673, endPoint x: 189, endPoint y: 653, distance: 21.2
click at [196, 667] on div "Alliance Laser Partially Outsourced Tubetech Order #72708 03:27 PM [DATE] Cash …" at bounding box center [196, 457] width 240 height 533
click at [166, 645] on div "Action Aluminium Order #72788 10:43 AM [DATE] Plate and Steel Industries PO # R…" at bounding box center [196, 650] width 223 height 122
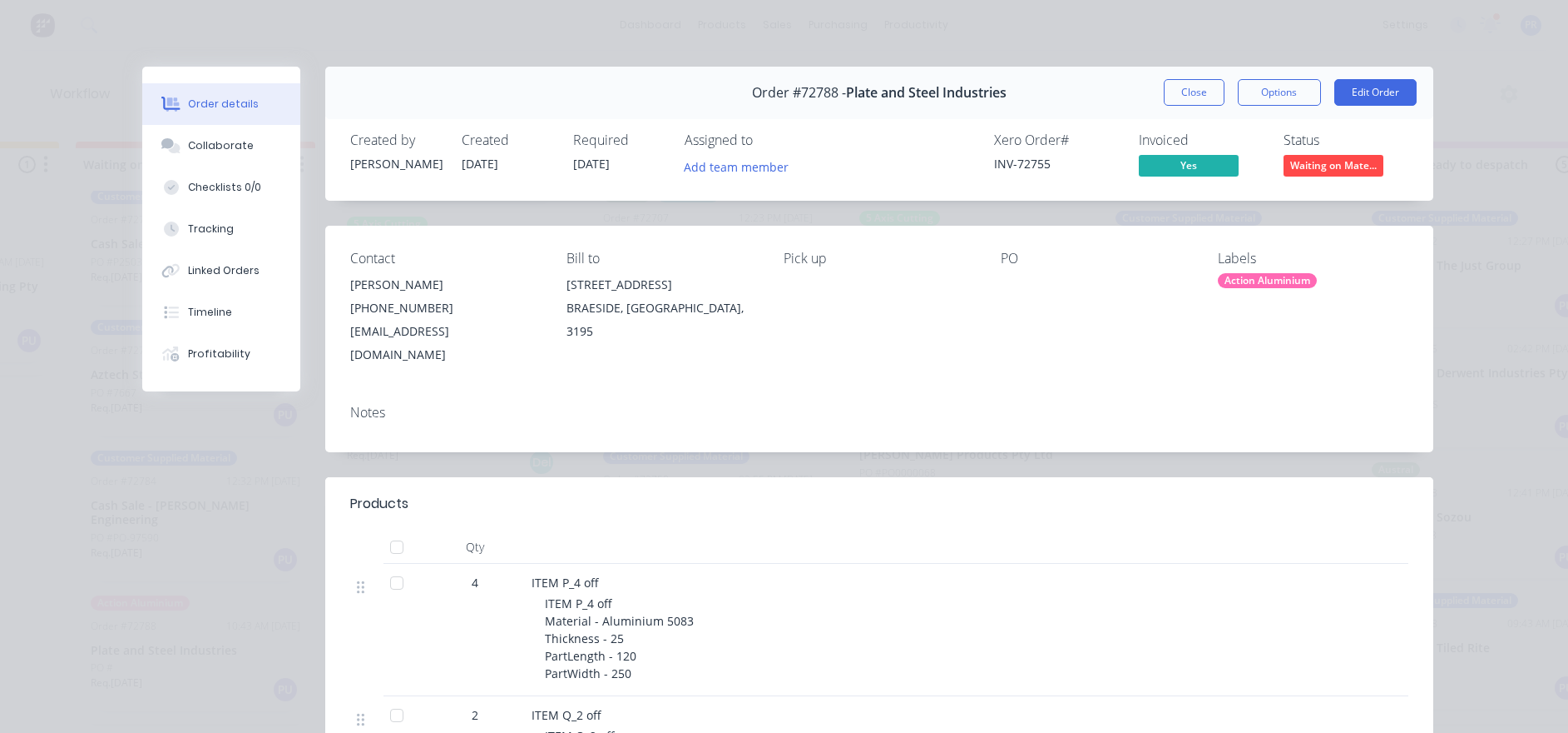
scroll to position [0, 729]
click at [1191, 107] on div "Order #72788 - Plate and Steel Industries Close Options Edit Order" at bounding box center [879, 93] width 1108 height 52
click at [1191, 91] on button "Close" at bounding box center [1194, 93] width 61 height 27
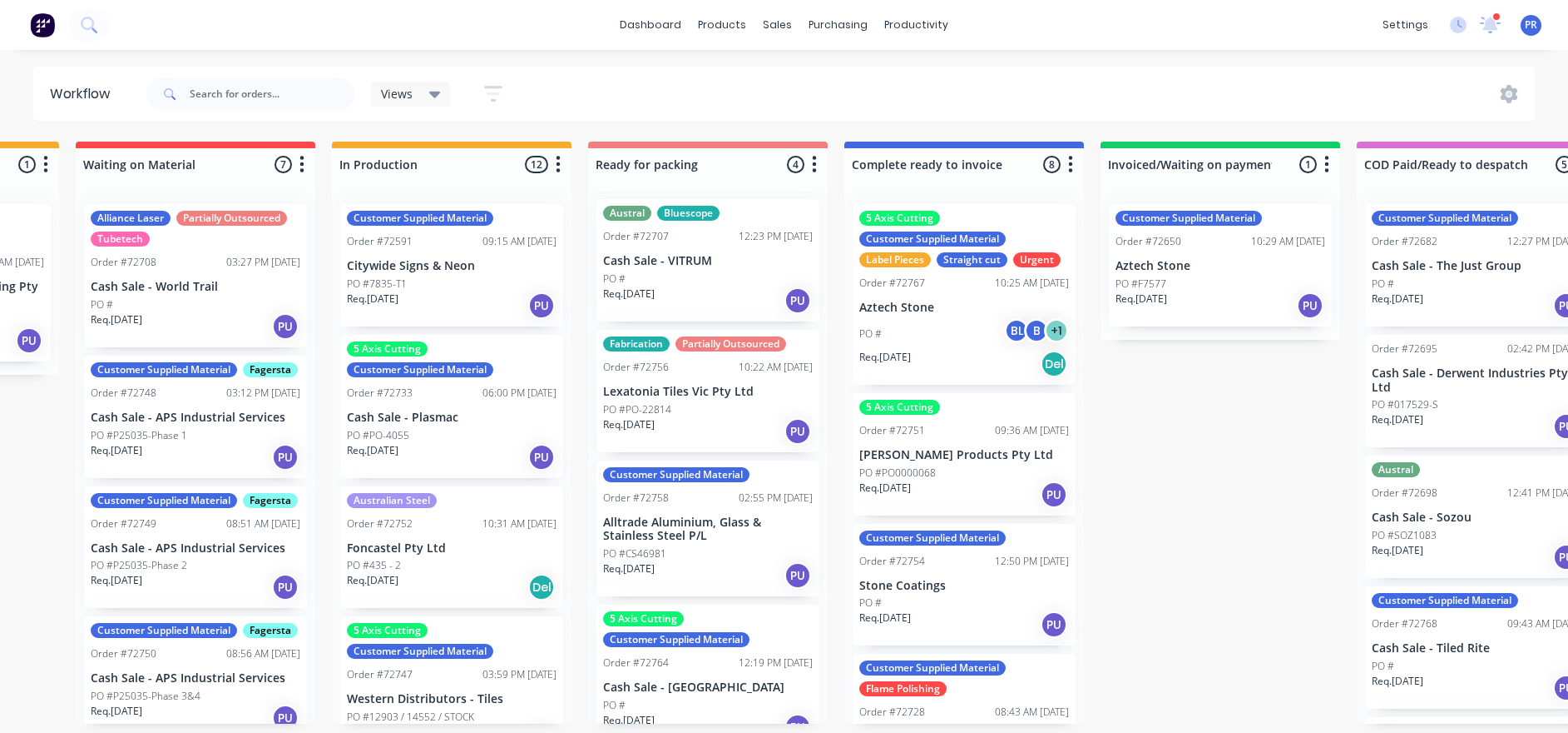
scroll to position [0, 0]
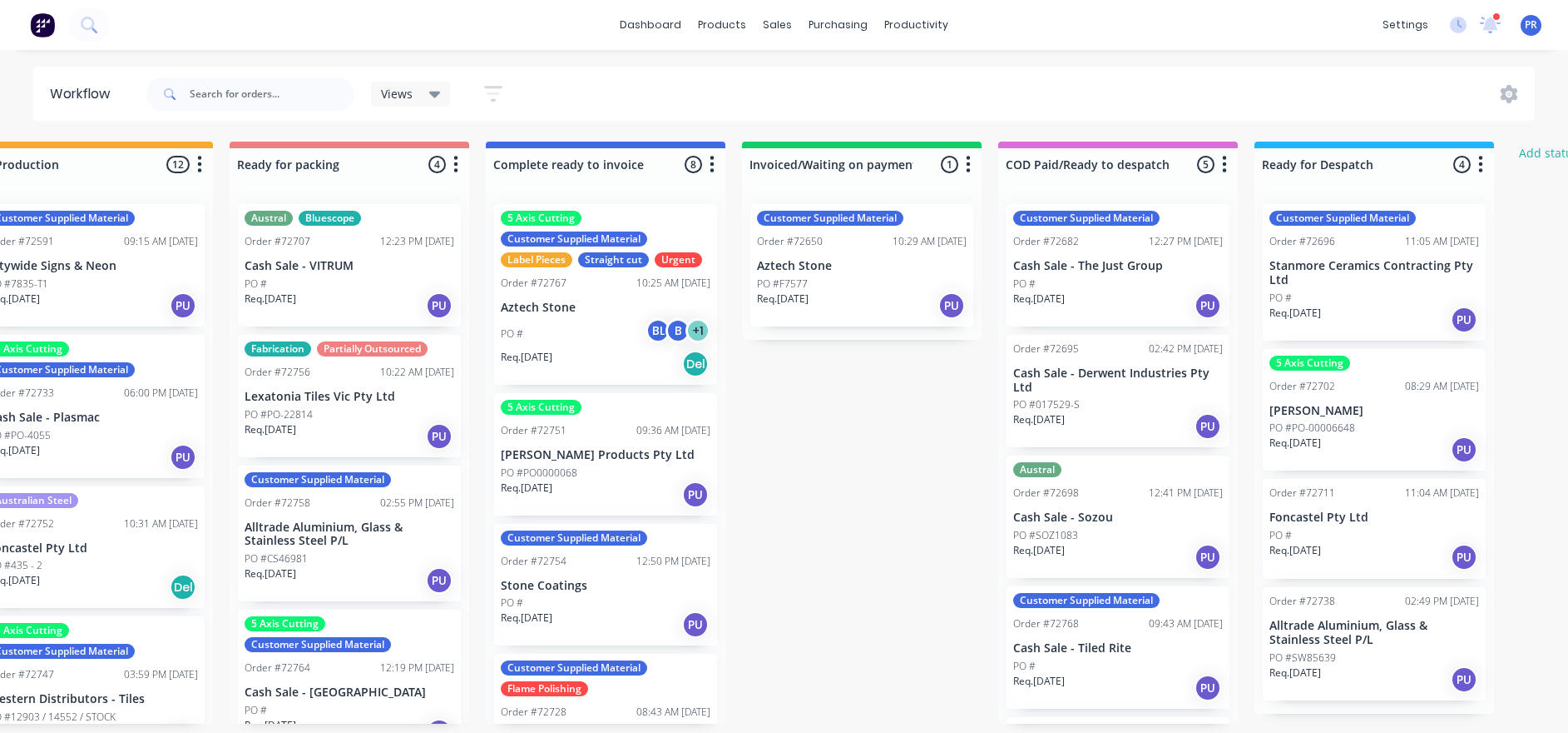
drag, startPoint x: 1177, startPoint y: 407, endPoint x: 1250, endPoint y: 412, distance: 73.2
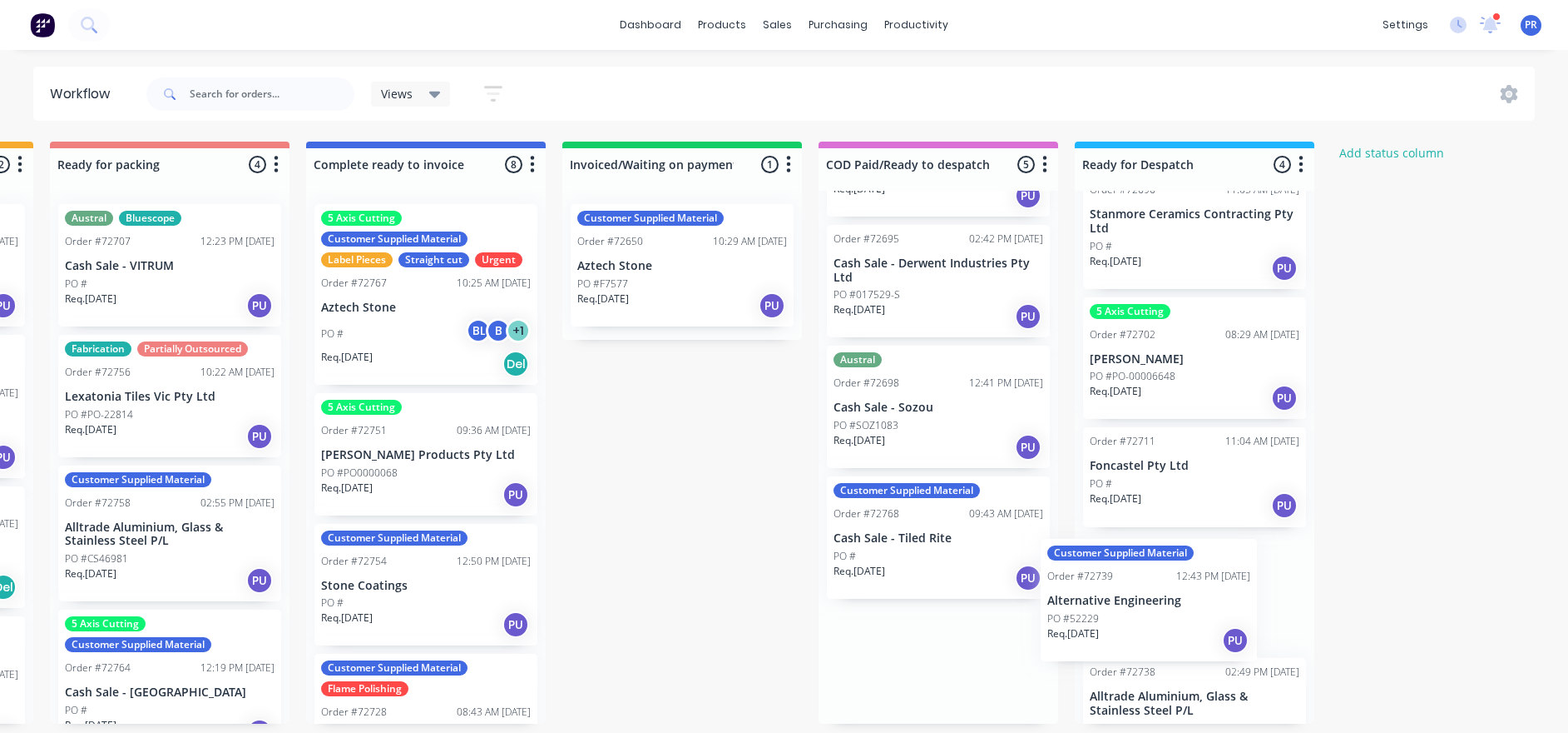
scroll to position [102, 0]
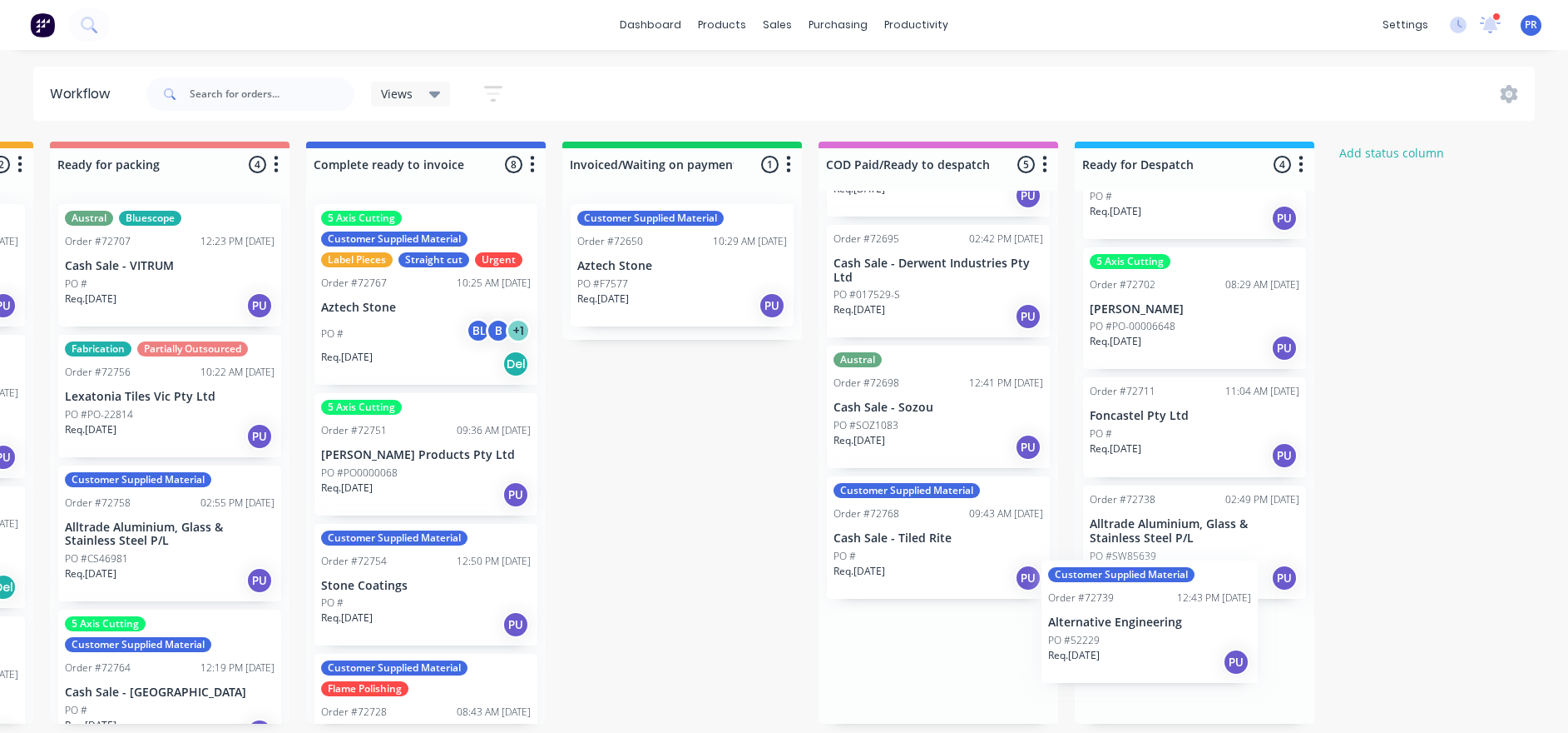
drag, startPoint x: 1052, startPoint y: 662, endPoint x: 1130, endPoint y: 626, distance: 85.9
click at [1130, 626] on div "Submitted 0 Status colour #273444 hex #273444 Save Cancel Summaries Total order…" at bounding box center [228, 432] width 3016 height 582
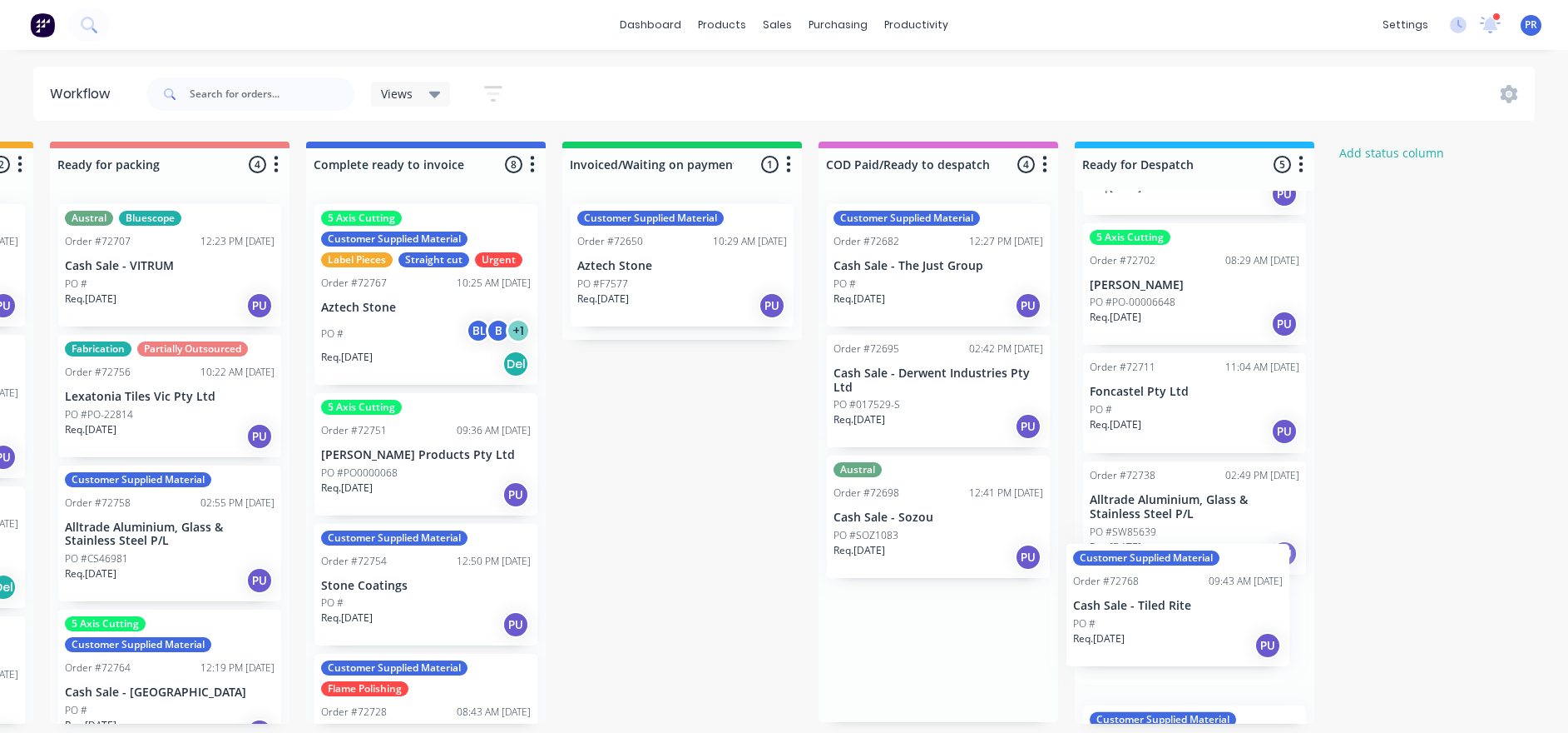
scroll to position [129, 0]
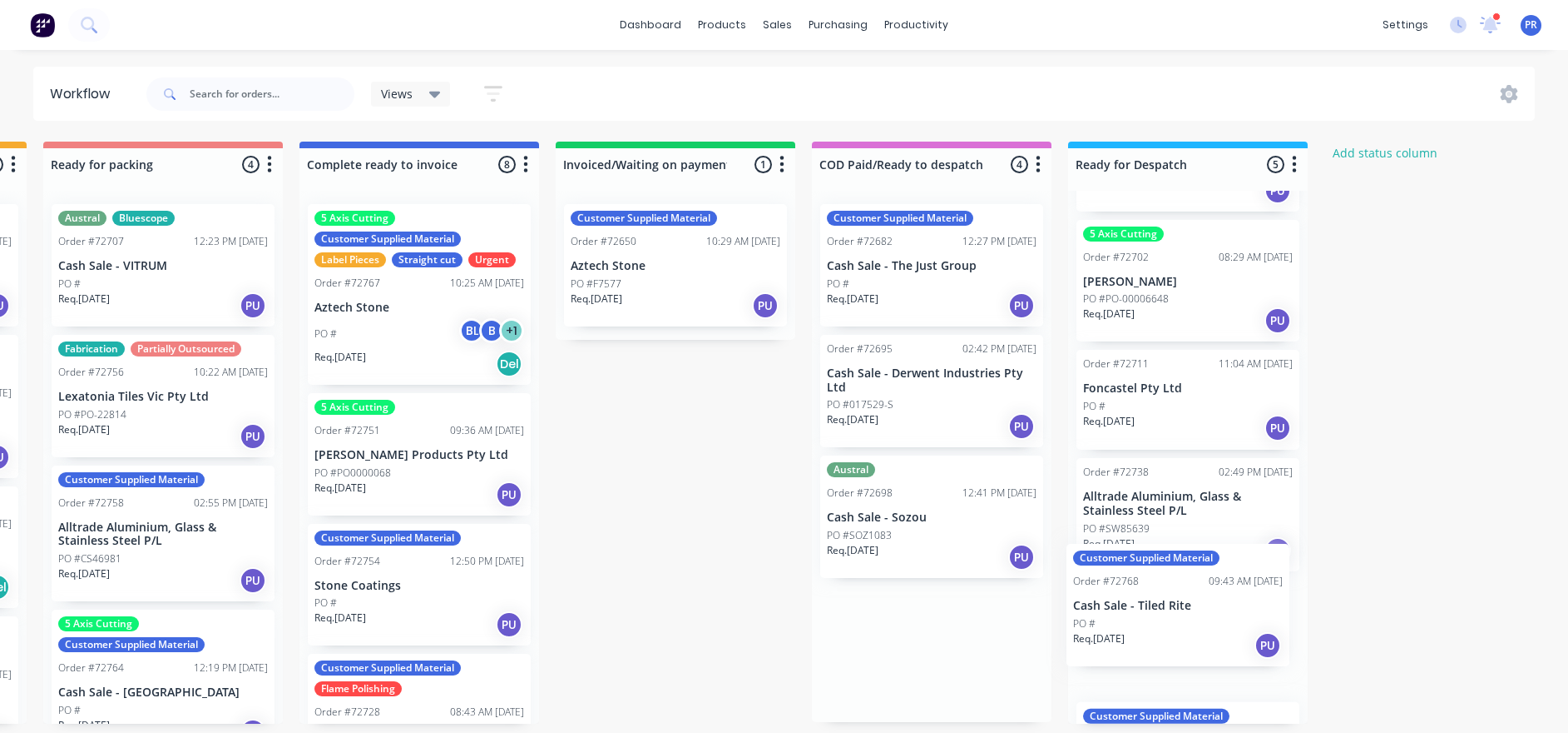
drag, startPoint x: 933, startPoint y: 627, endPoint x: 1183, endPoint y: 593, distance: 252.3
click at [1183, 593] on div "Submitted 0 Status colour #273444 hex #273444 Save Cancel Summaries Total order…" at bounding box center [222, 432] width 3016 height 582
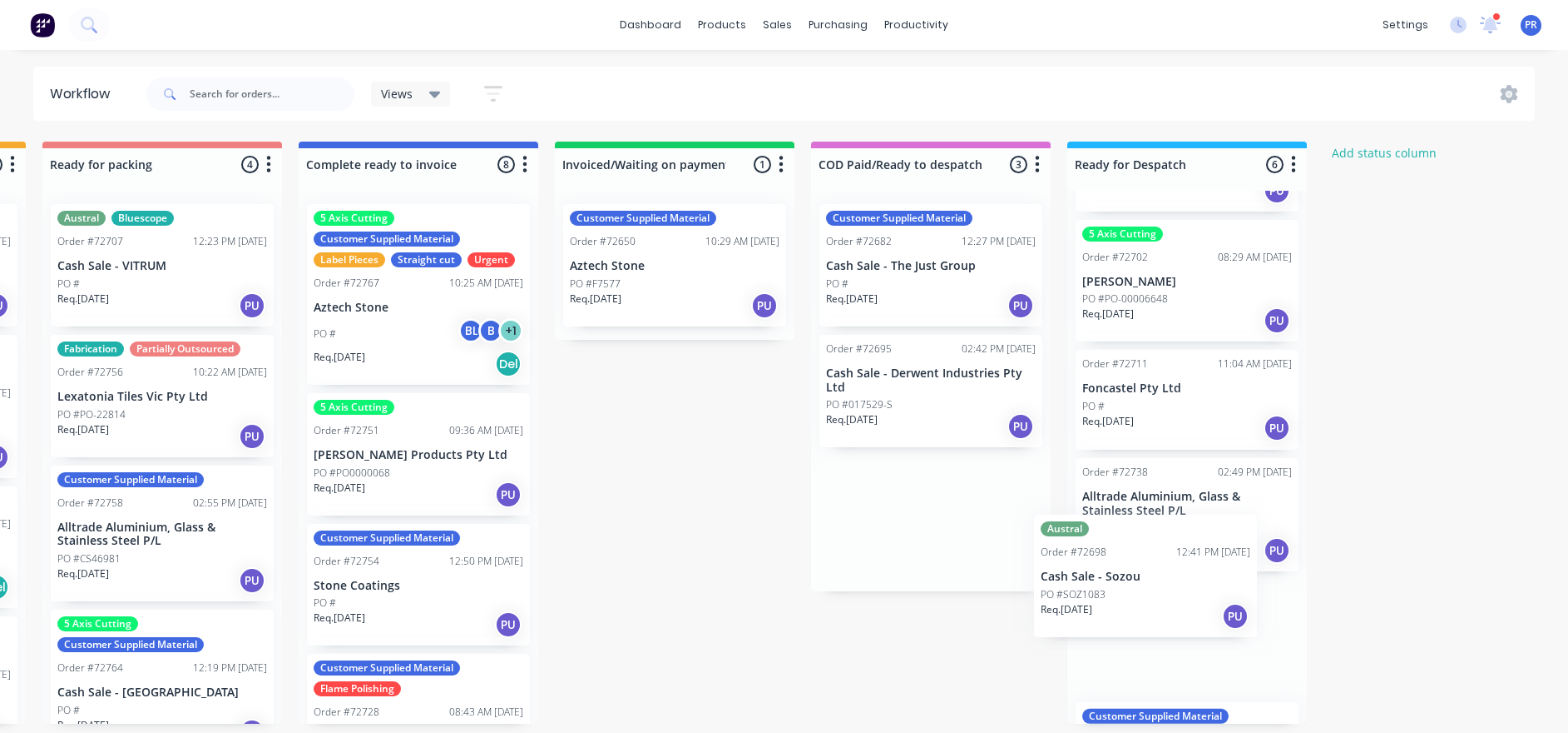
scroll to position [10, 1275]
drag, startPoint x: 920, startPoint y: 518, endPoint x: 1157, endPoint y: 556, distance: 240.0
click at [1153, 565] on div "Submitted 0 Status colour #273444 hex #273444 Save Cancel Summaries Total order…" at bounding box center [221, 432] width 3016 height 582
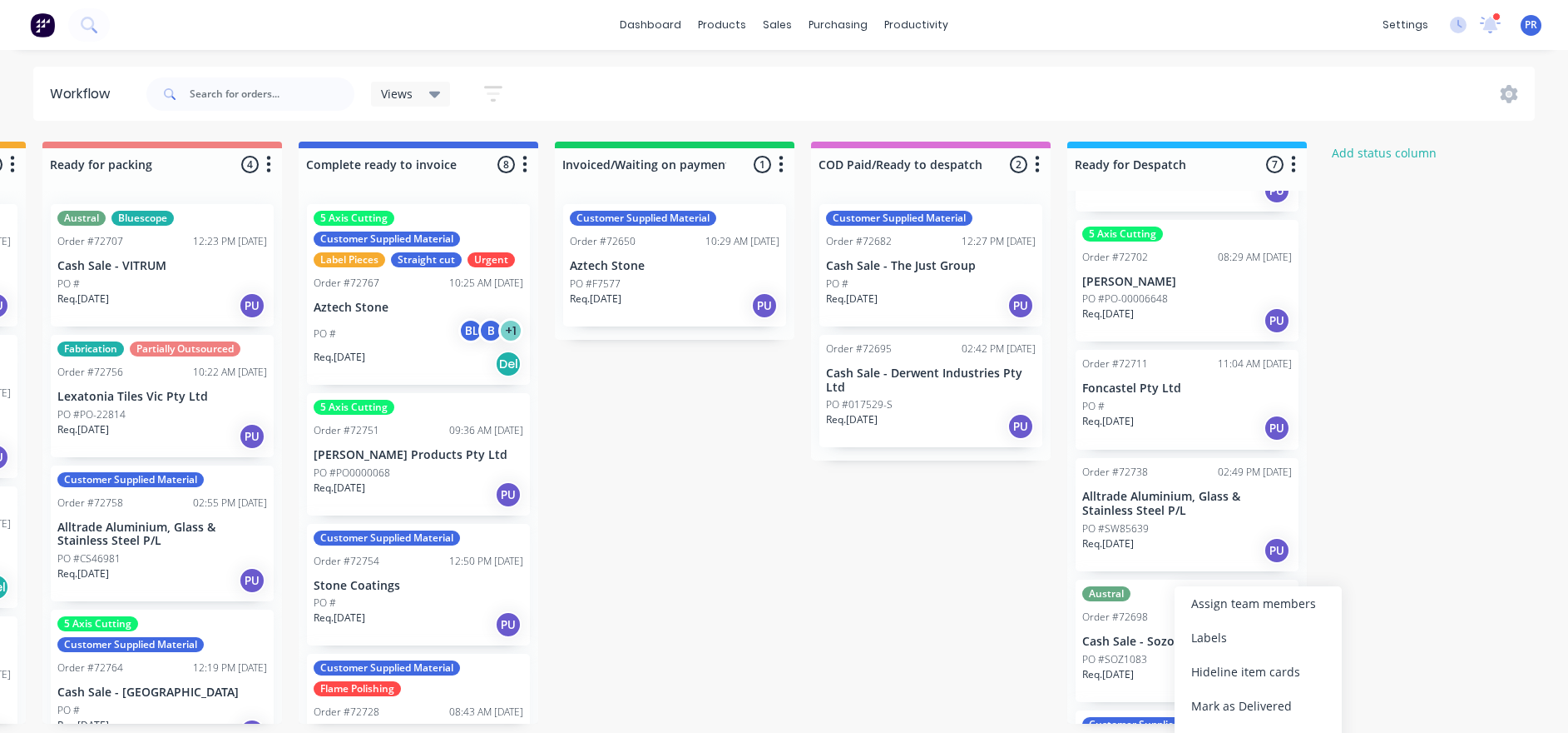
click at [1240, 726] on div "Mark as Picked Up" at bounding box center [1258, 739] width 167 height 34
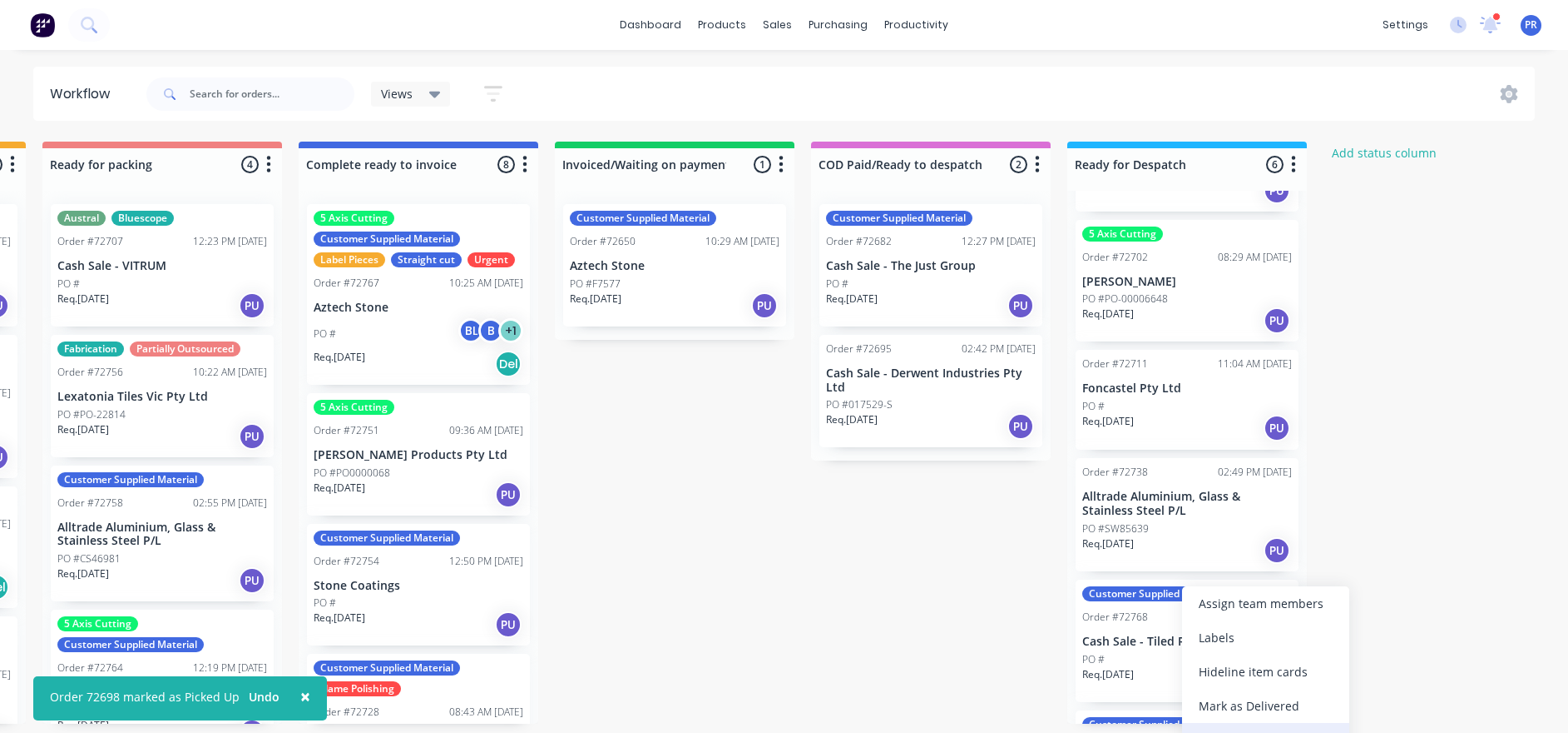
click at [1214, 726] on div "Mark as Picked Up" at bounding box center [1266, 739] width 167 height 34
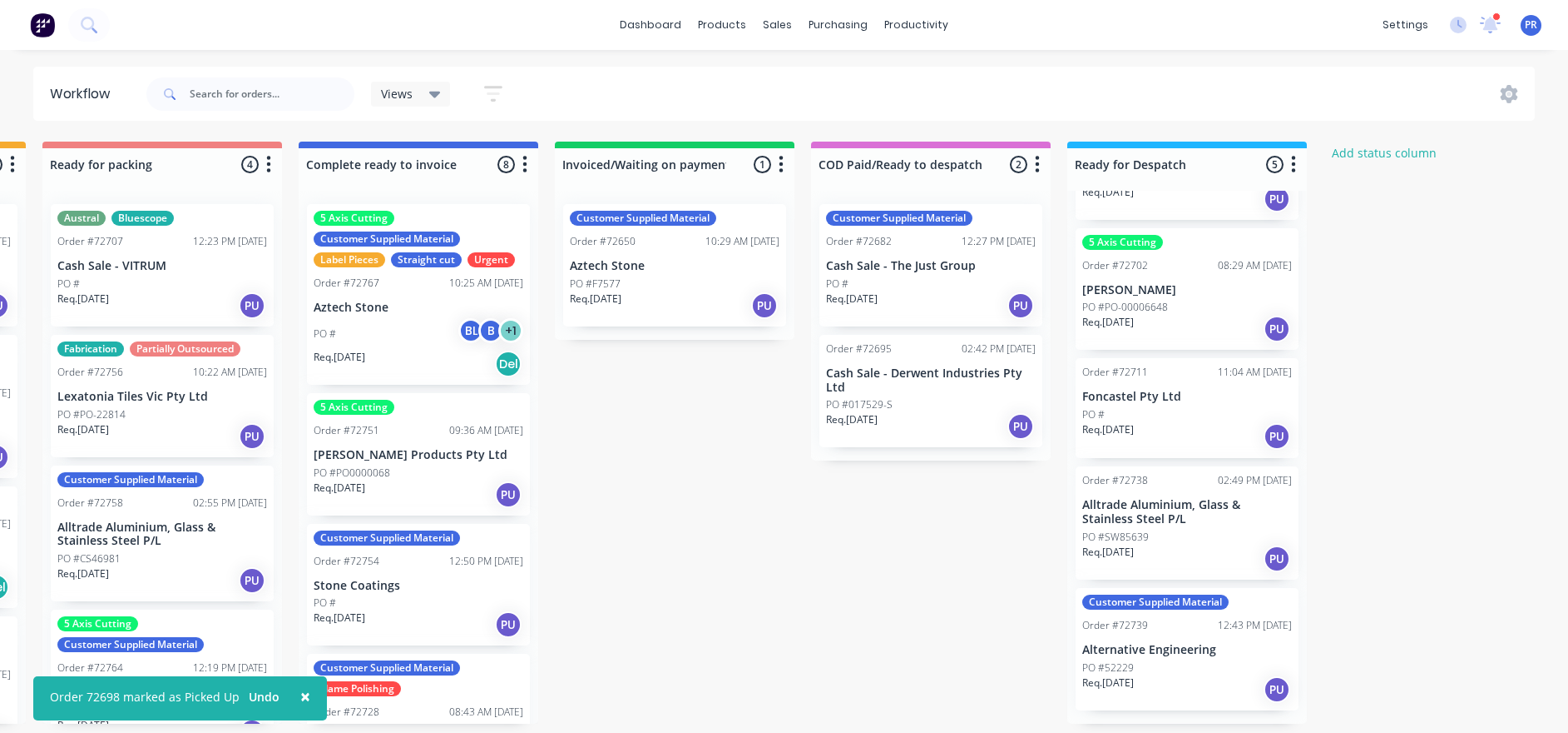
scroll to position [102, 0]
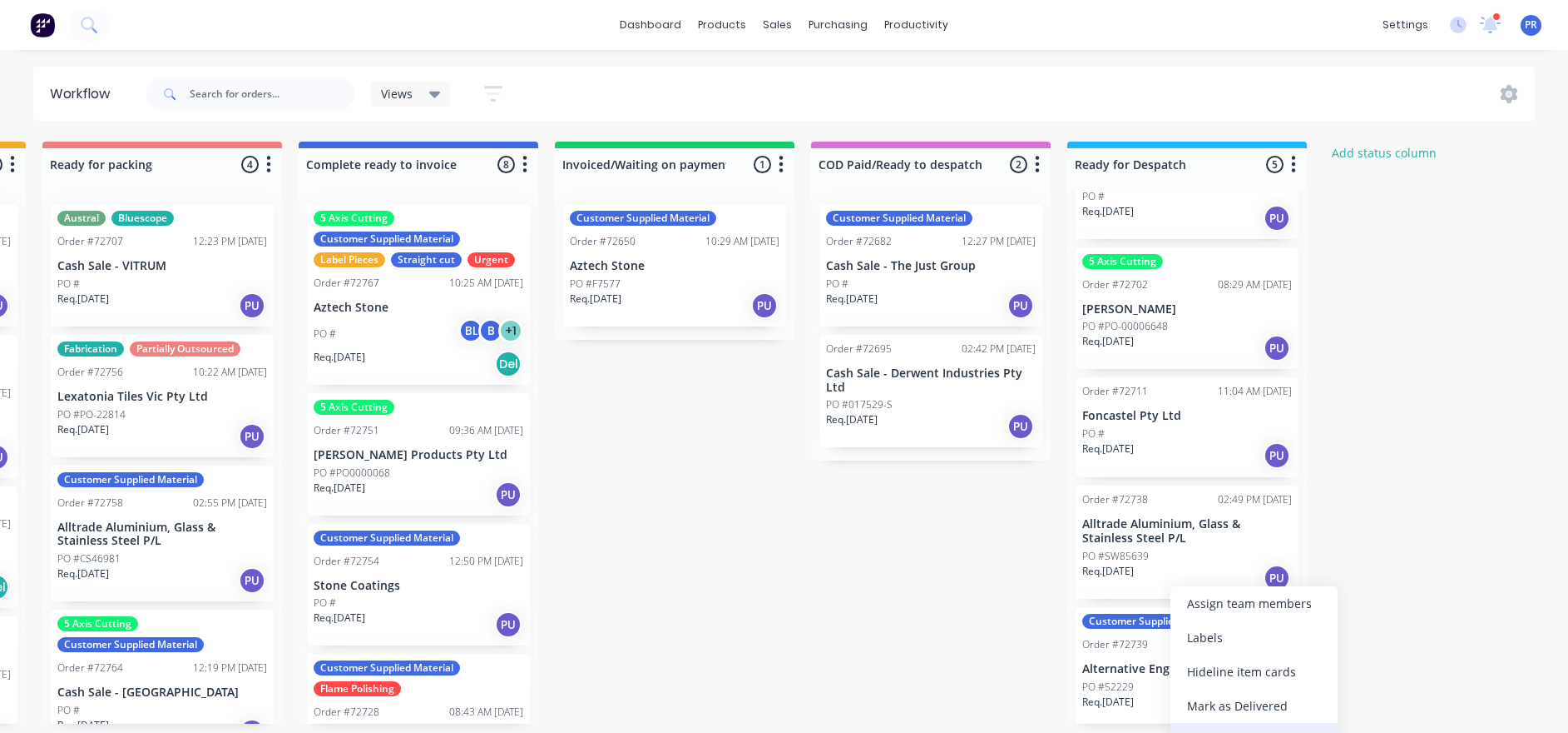
click at [1219, 725] on div "Mark as Picked Up" at bounding box center [1254, 739] width 167 height 34
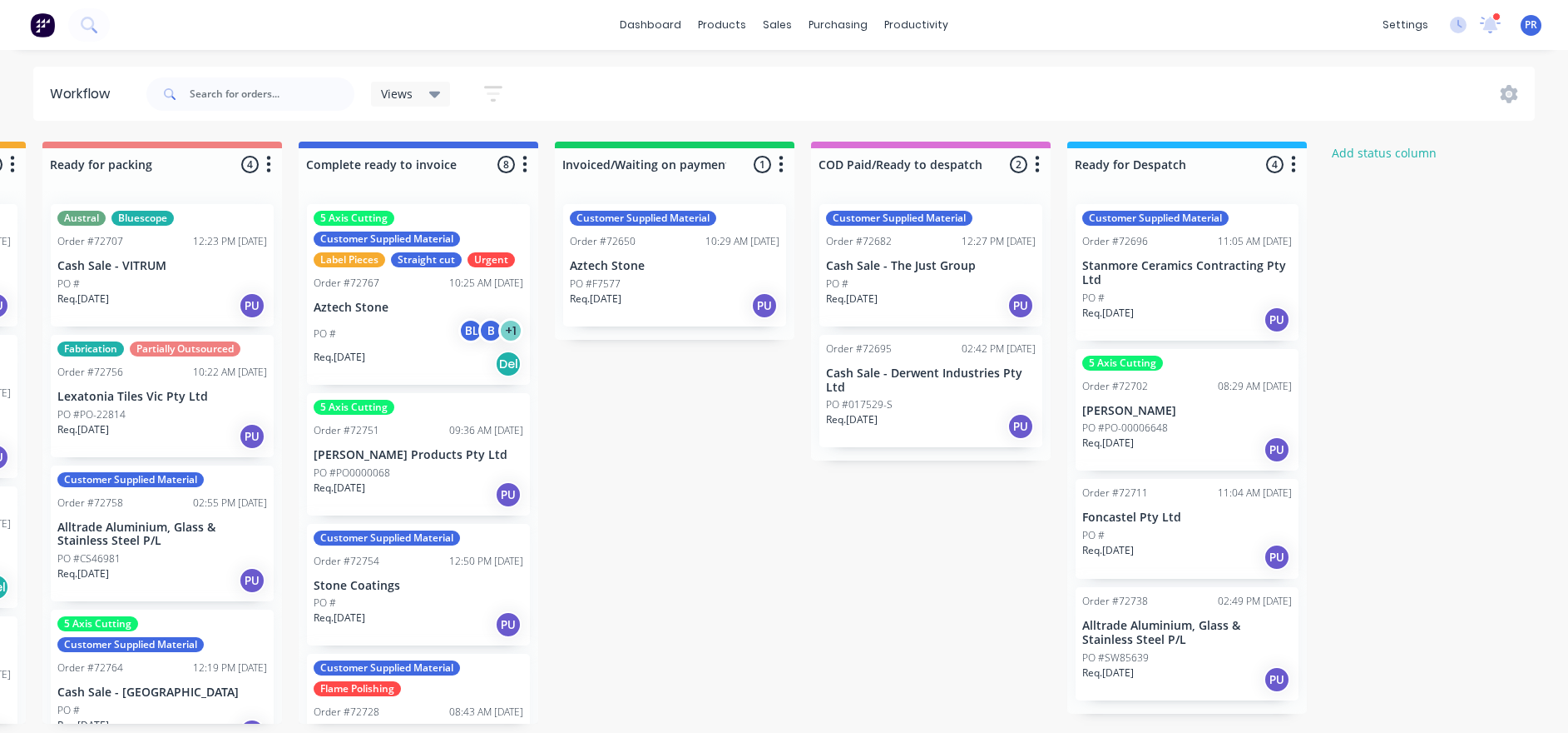
scroll to position [0, 0]
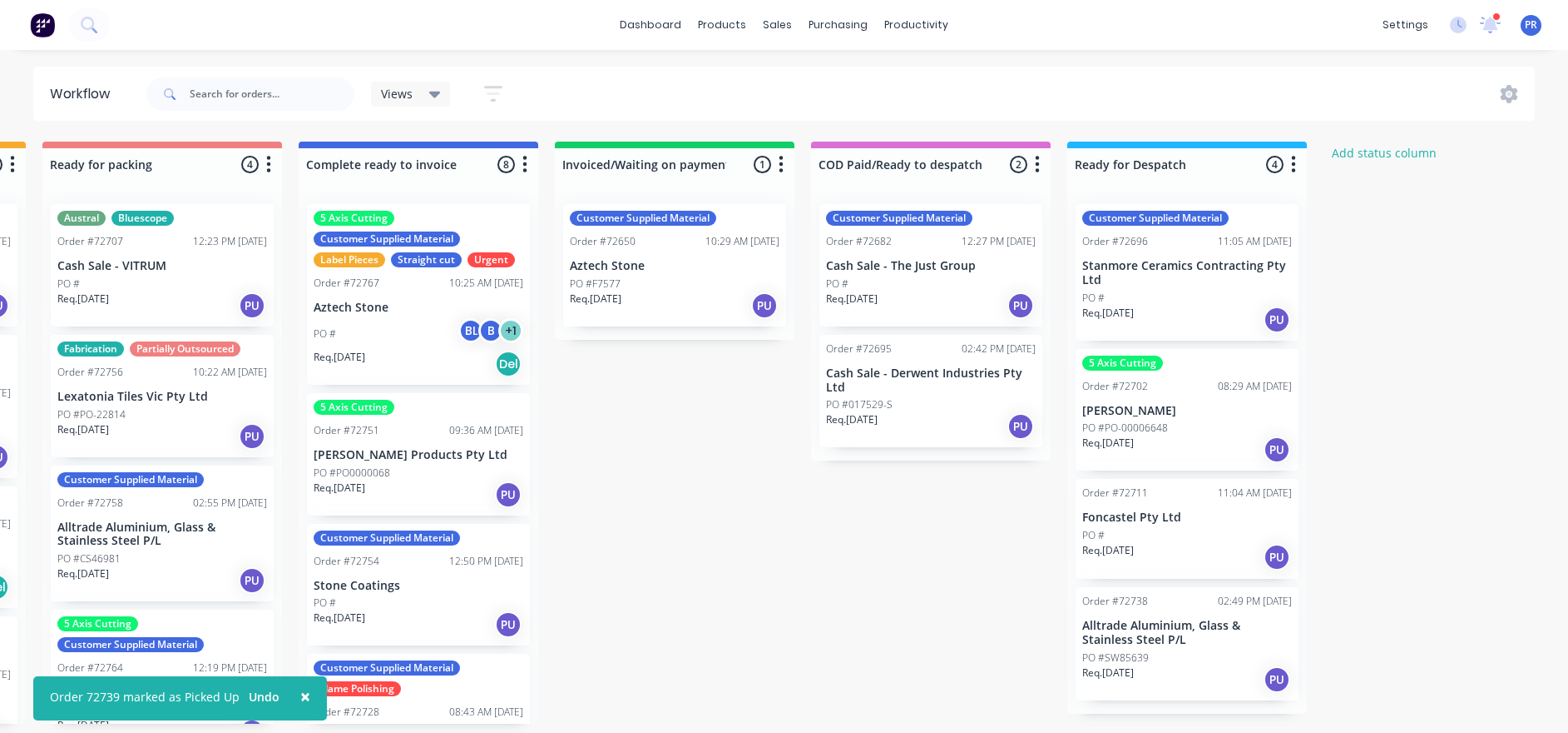
click at [996, 587] on div "Submitted 0 Status colour #273444 hex #273444 Save Cancel Summaries Total order…" at bounding box center [221, 432] width 3016 height 582
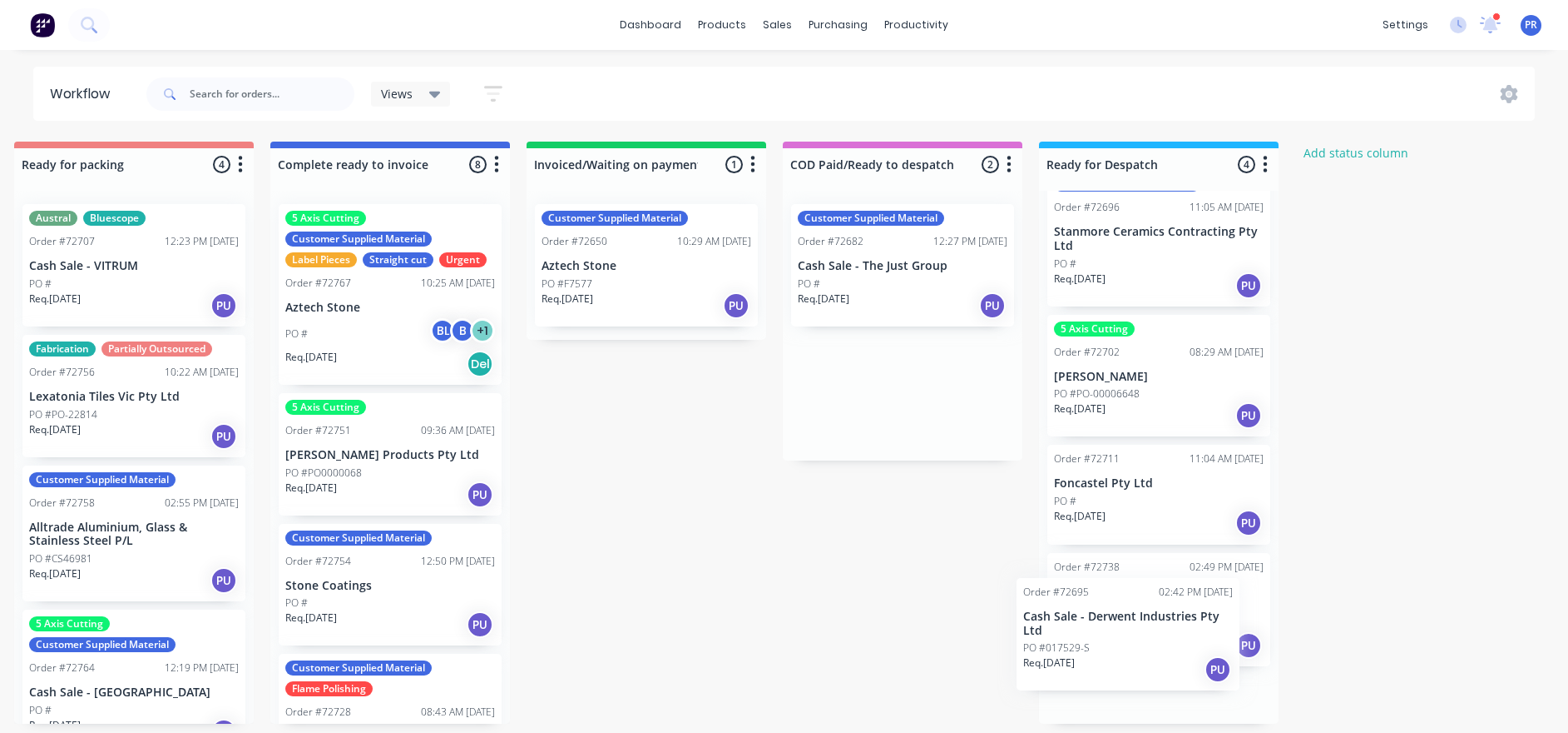
scroll to position [92, 0]
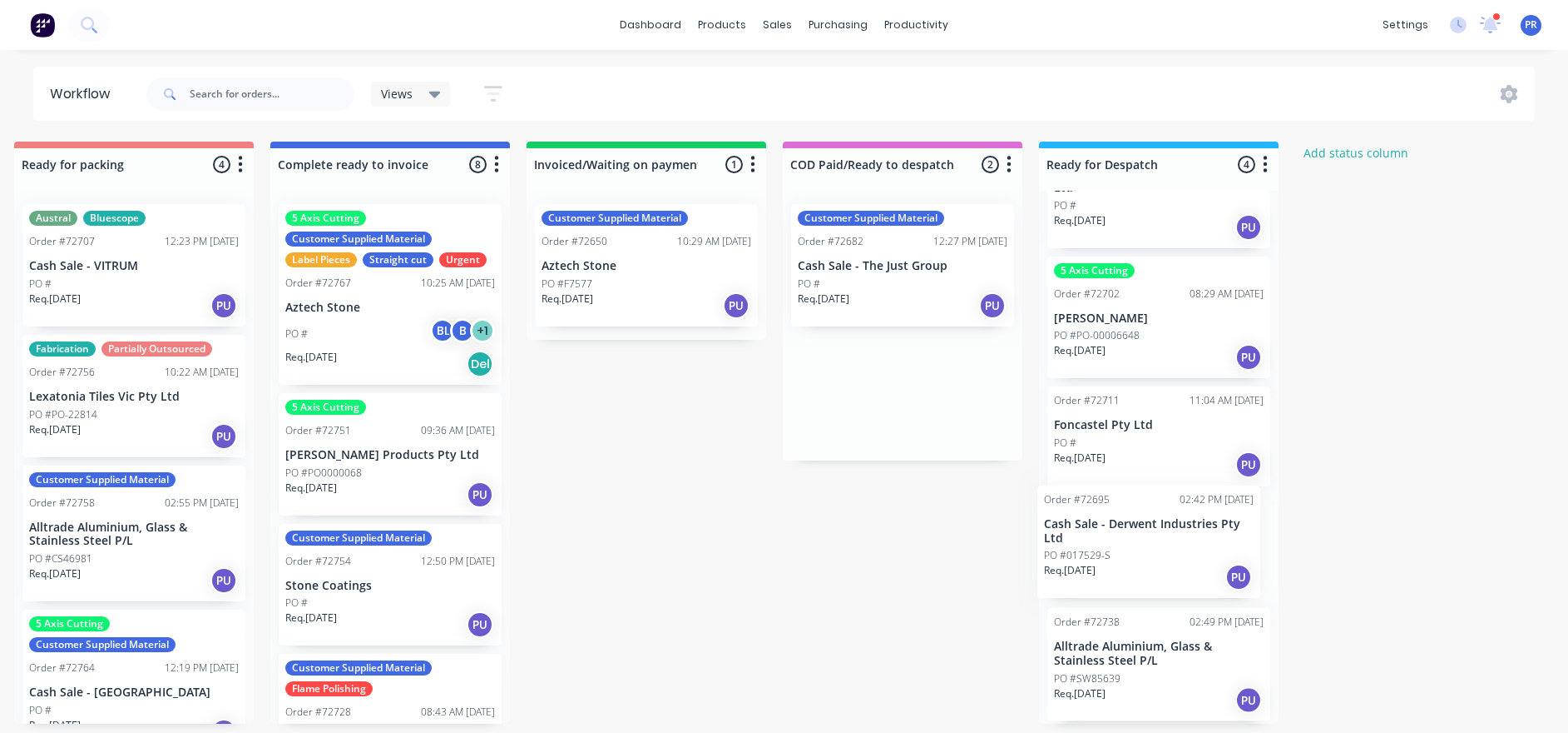
drag, startPoint x: 926, startPoint y: 391, endPoint x: 1158, endPoint y: 541, distance: 276.3
click at [1158, 541] on div "Submitted 0 Status colour #273444 hex #273444 Save Cancel Summaries Total order…" at bounding box center [193, 432] width 3016 height 582
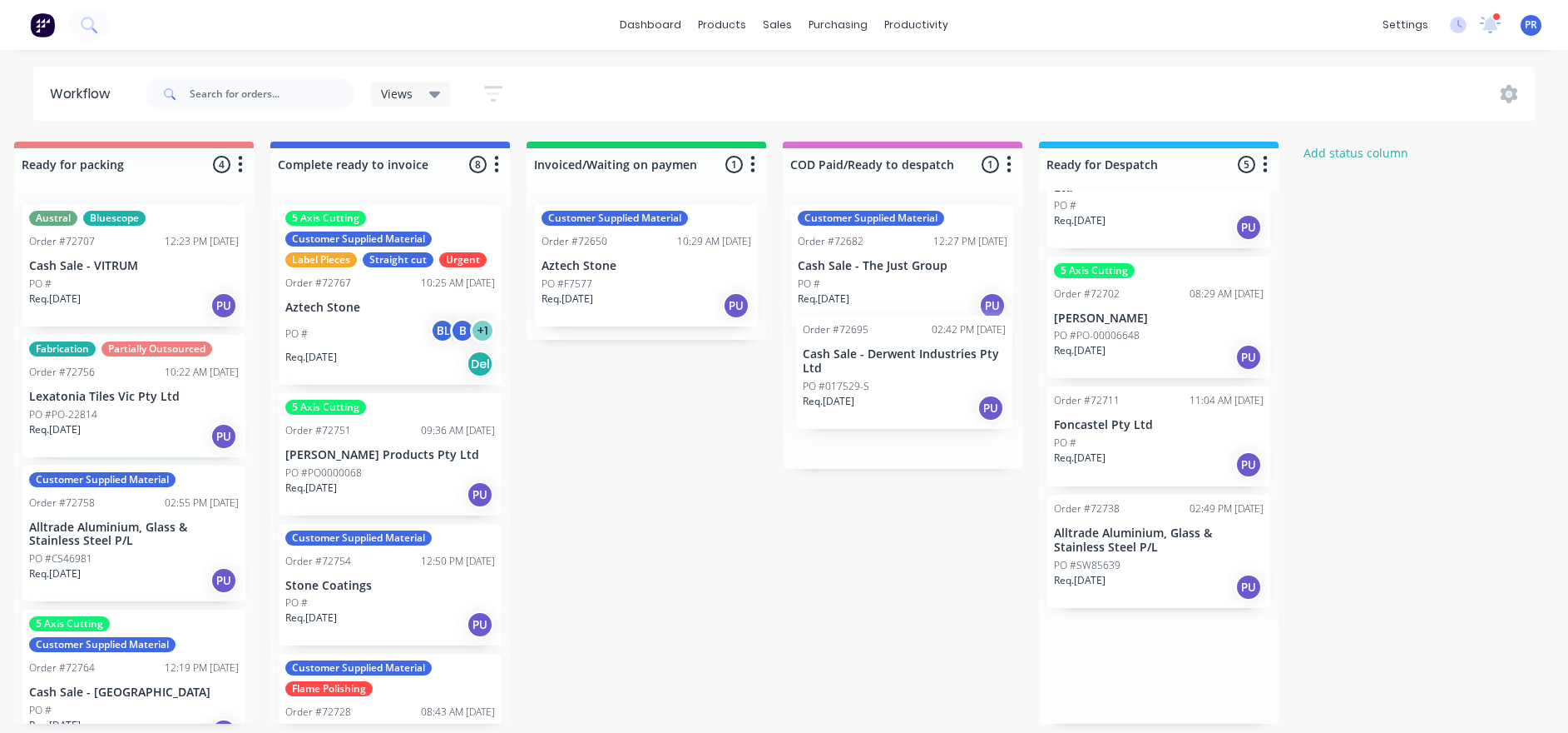
drag, startPoint x: 1112, startPoint y: 523, endPoint x: 851, endPoint y: 347, distance: 314.8
click at [851, 347] on div "Submitted 0 Status colour #273444 hex #273444 Save Cancel Summaries Total order…" at bounding box center [193, 432] width 3016 height 582
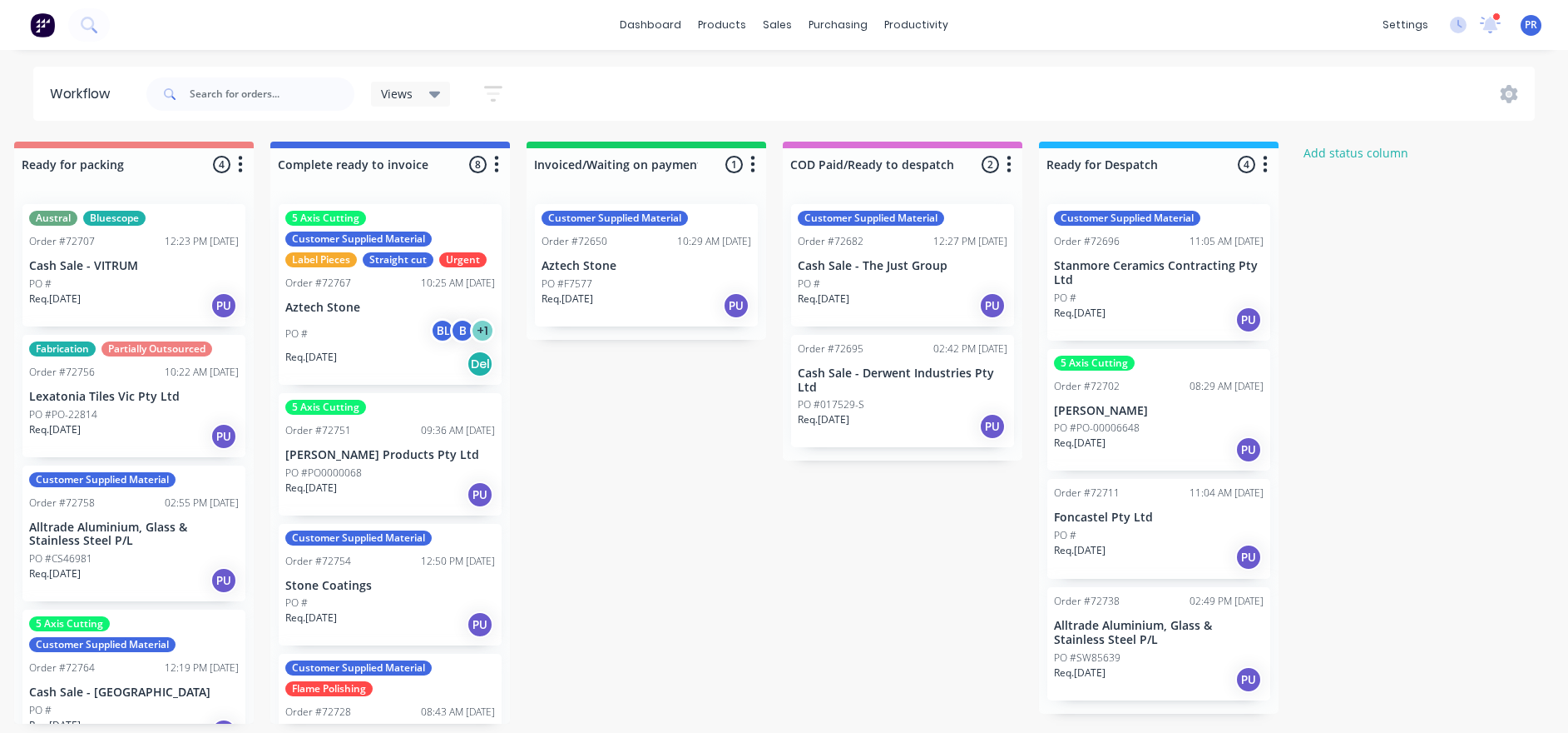
click at [714, 486] on div "Submitted 0 Status colour #273444 hex #273444 Save Cancel Summaries Total order…" at bounding box center [193, 432] width 3016 height 582
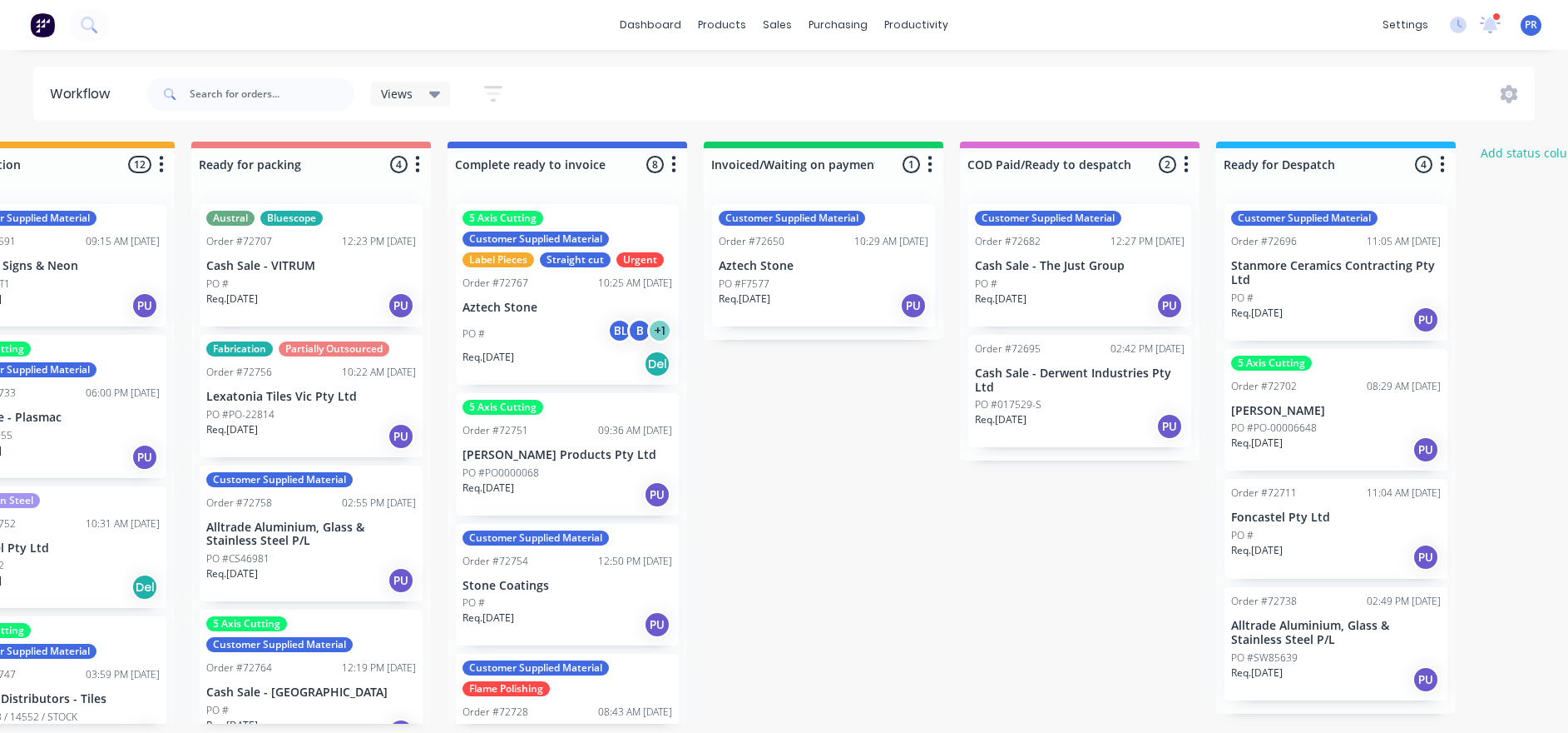
scroll to position [10, 963]
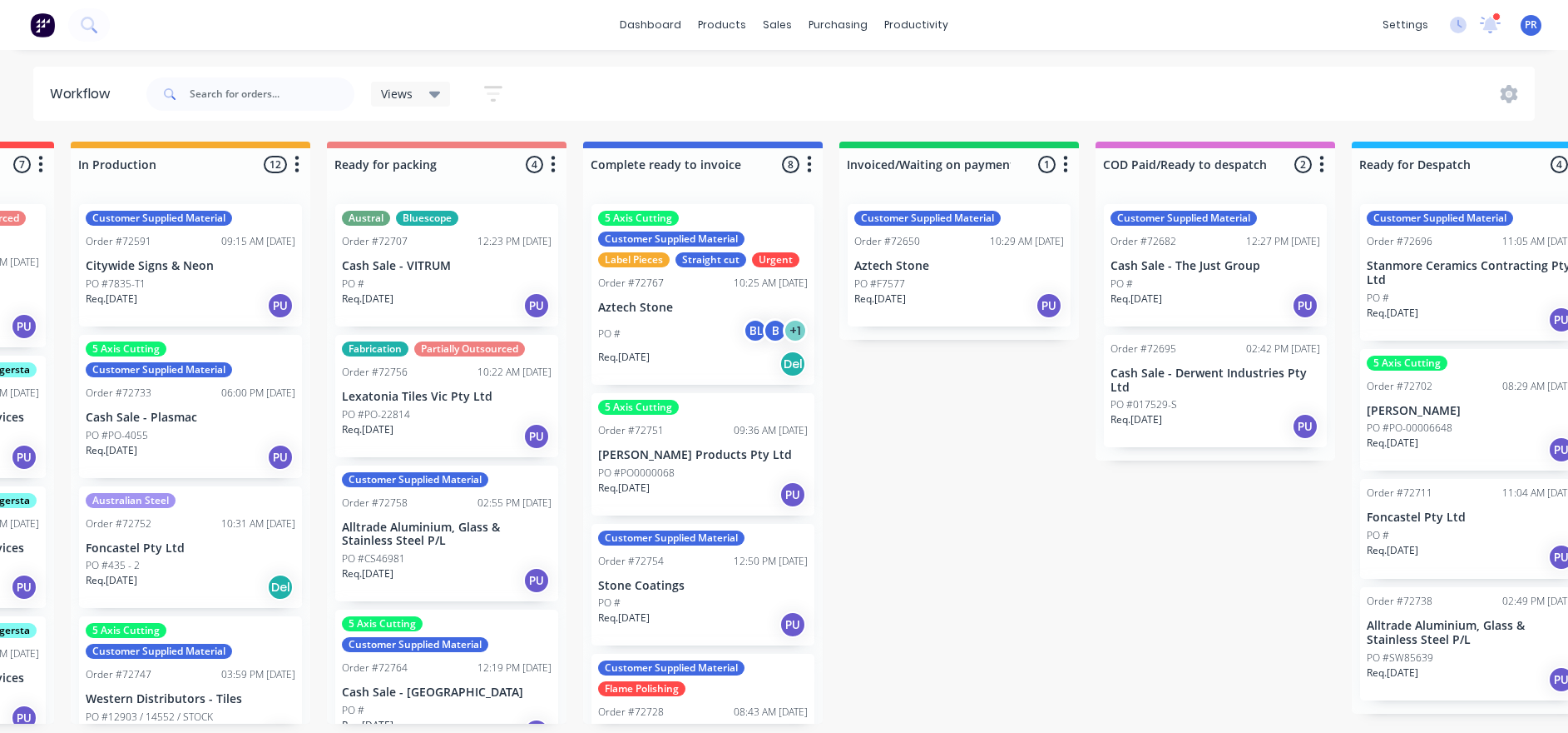
drag, startPoint x: 655, startPoint y: 458, endPoint x: 543, endPoint y: 458, distance: 112.0
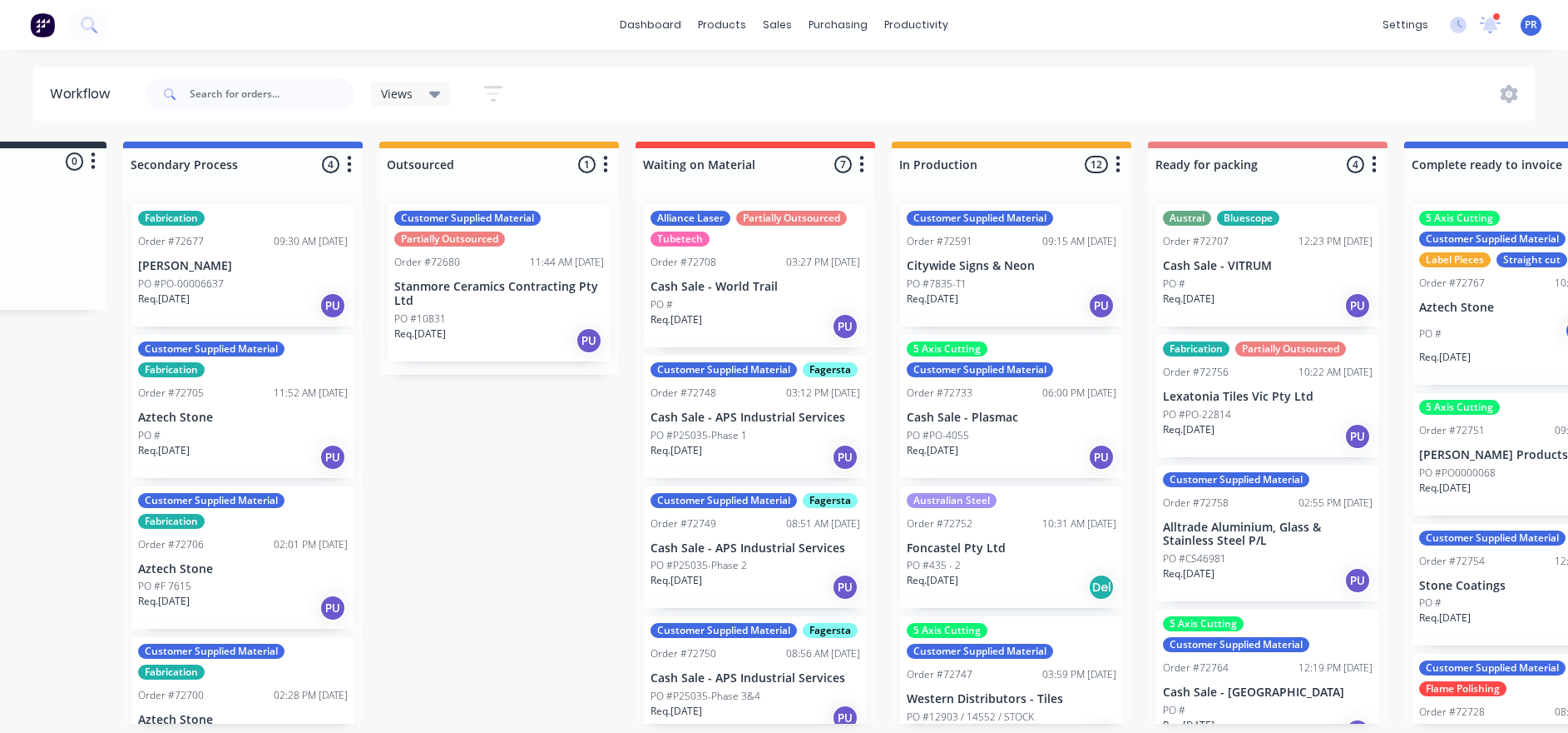
scroll to position [10, 138]
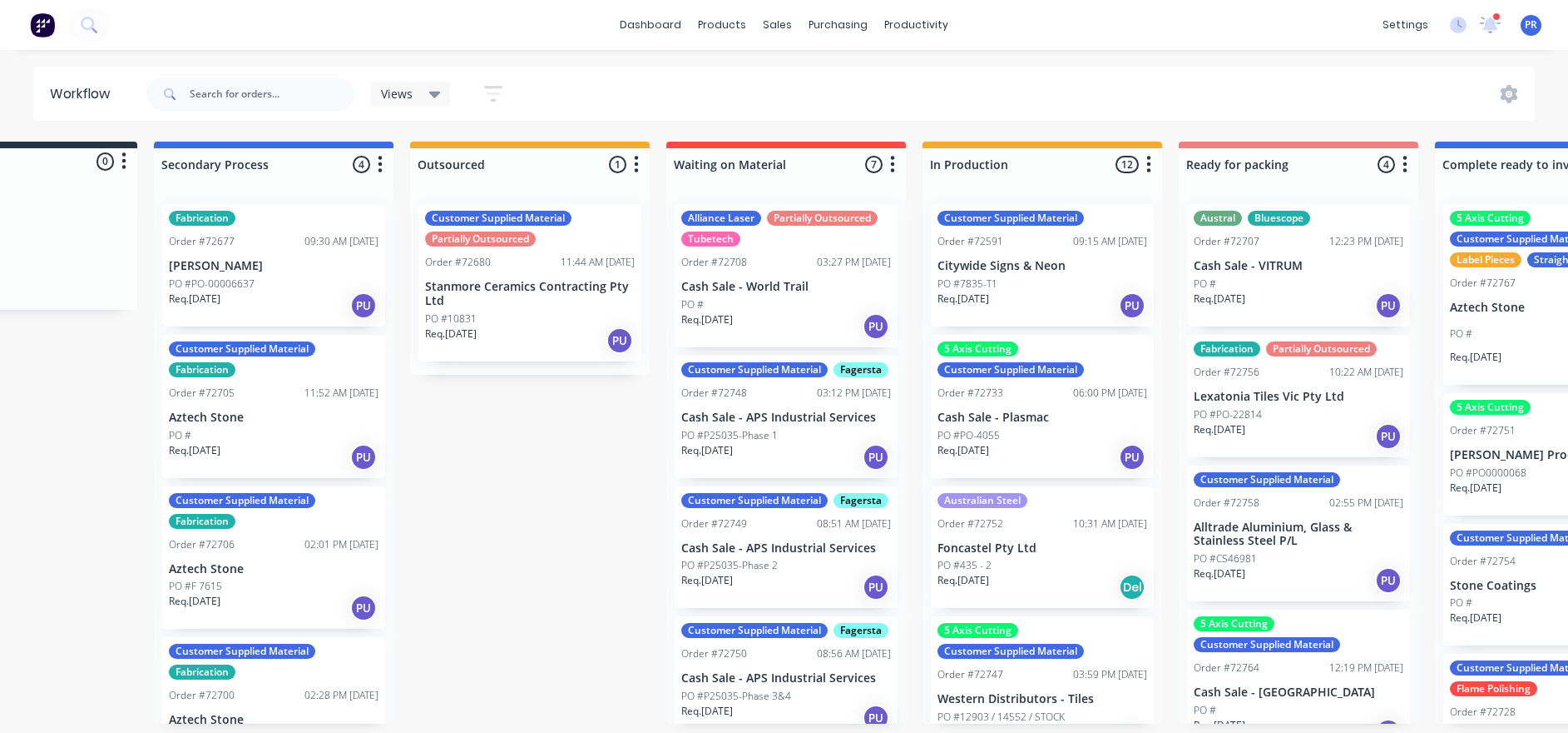
drag, startPoint x: 1139, startPoint y: 539, endPoint x: 1068, endPoint y: 542, distance: 71.1
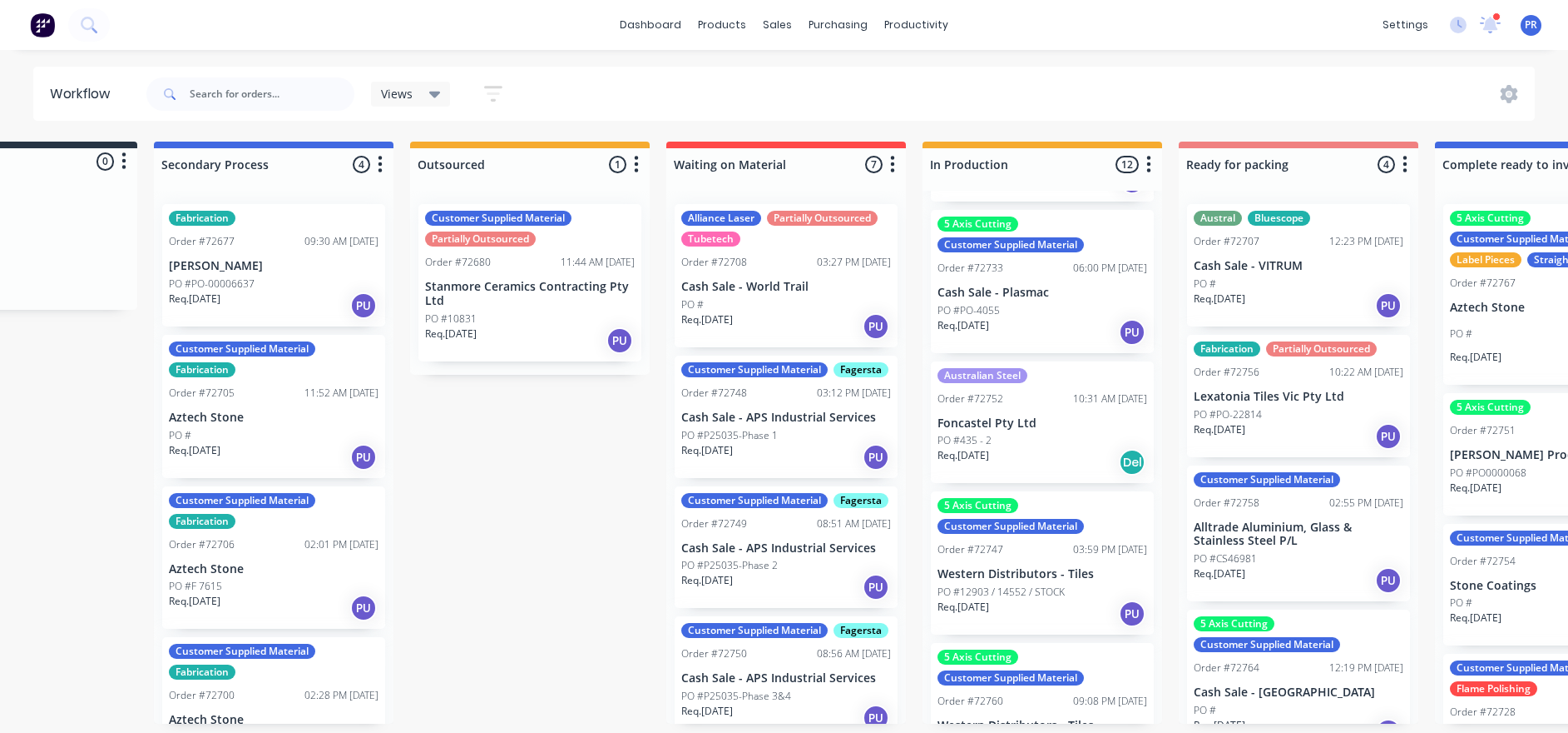
click at [296, 291] on div "Req. [DATE] PU" at bounding box center [274, 305] width 210 height 28
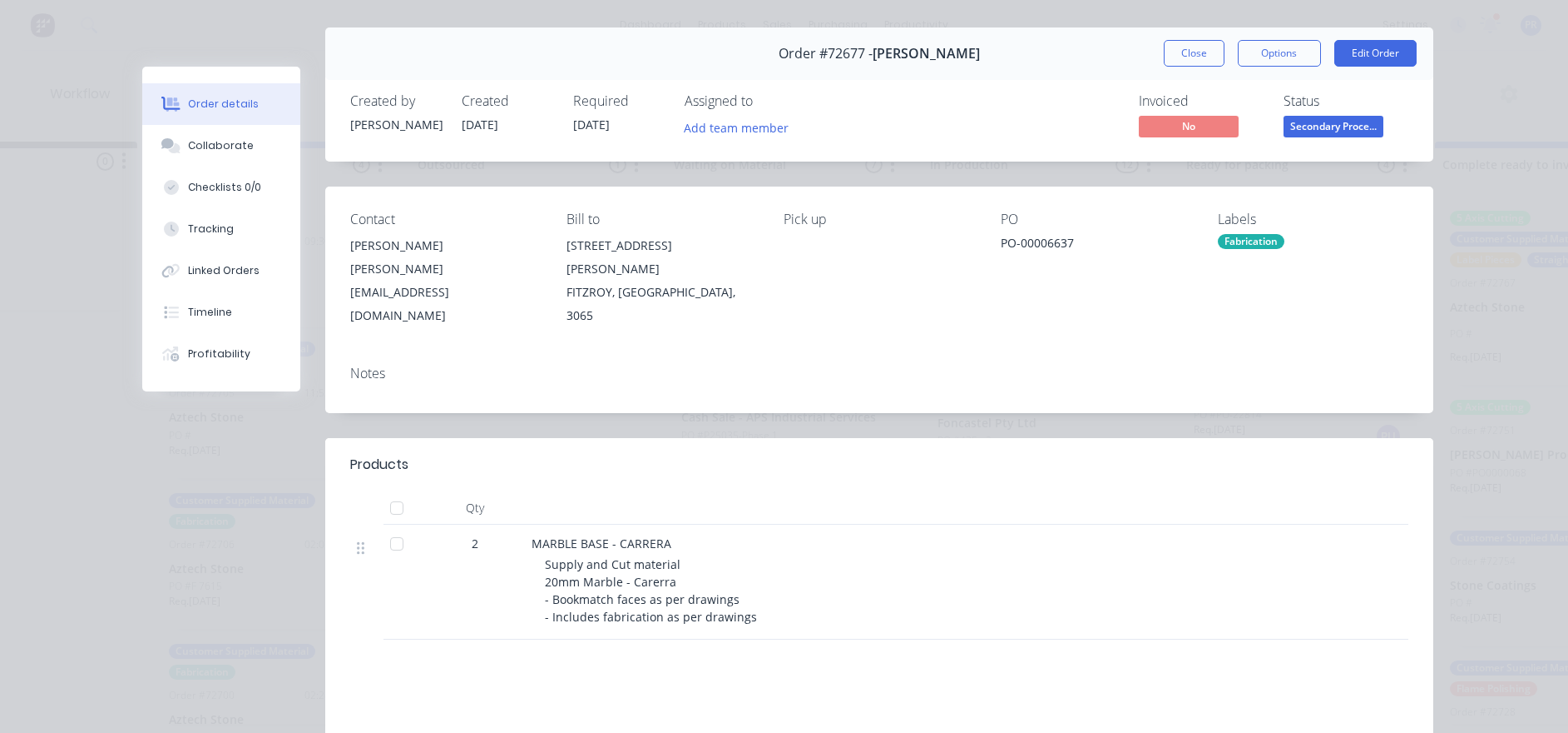
scroll to position [0, 0]
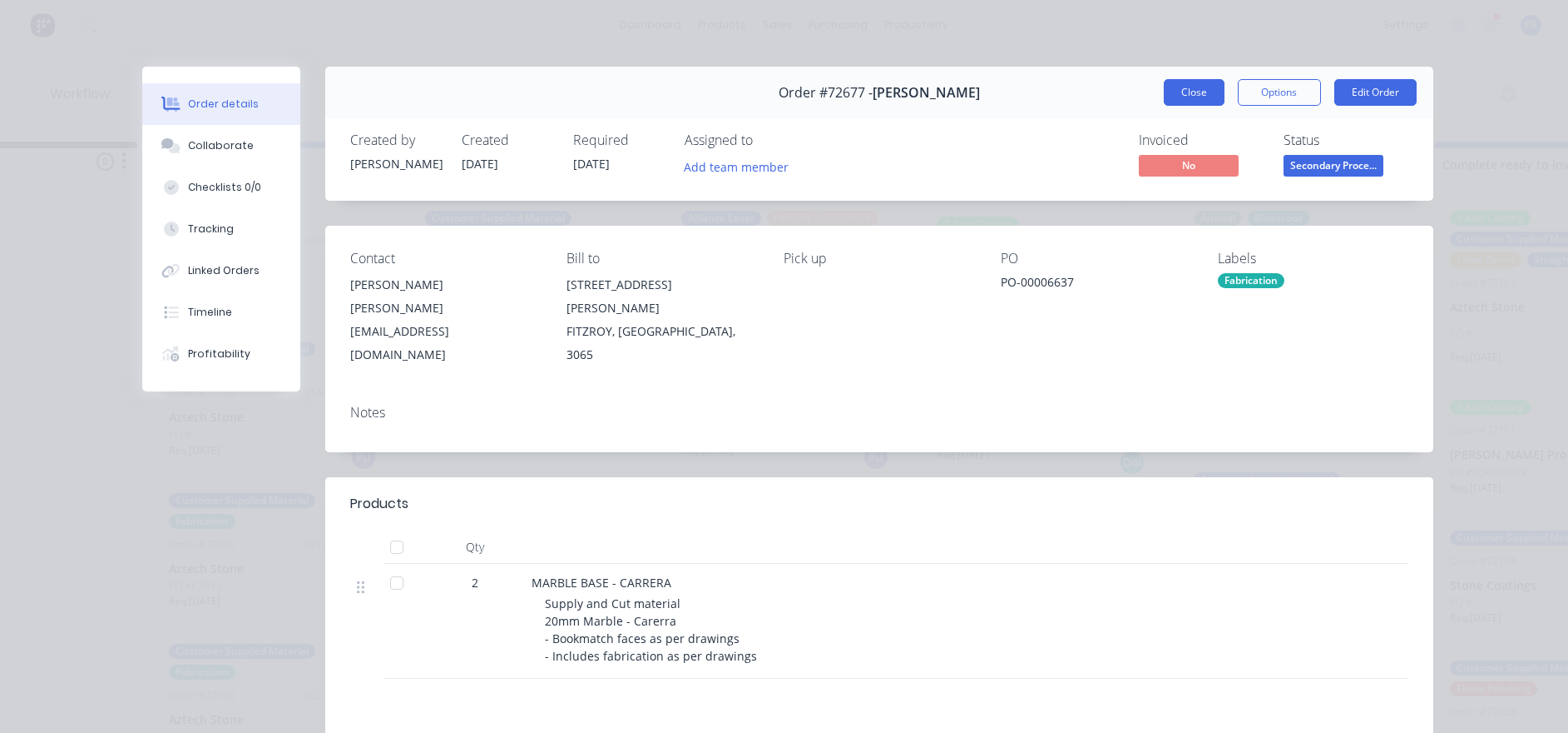
click at [1175, 98] on button "Close" at bounding box center [1194, 93] width 61 height 27
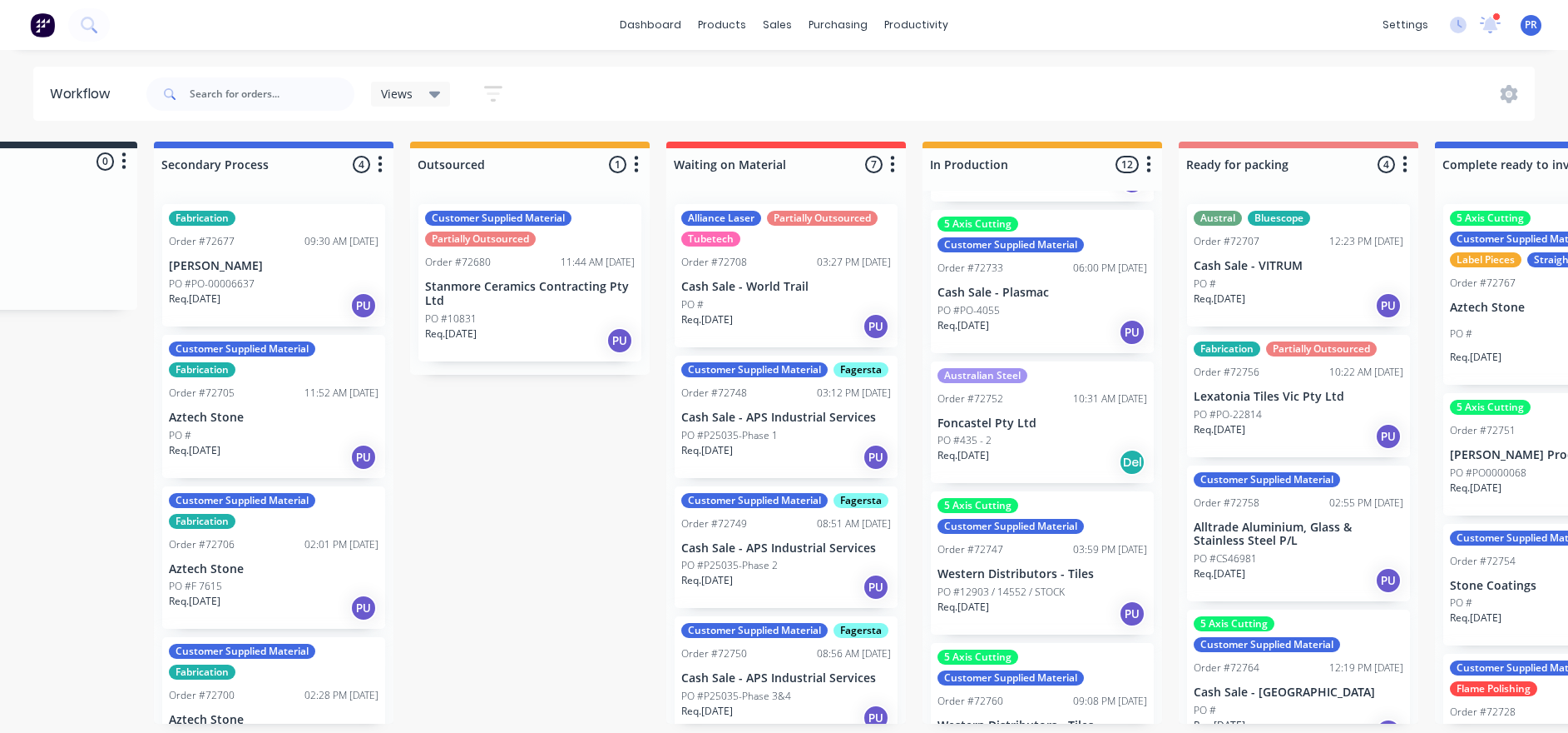
scroll to position [50, 0]
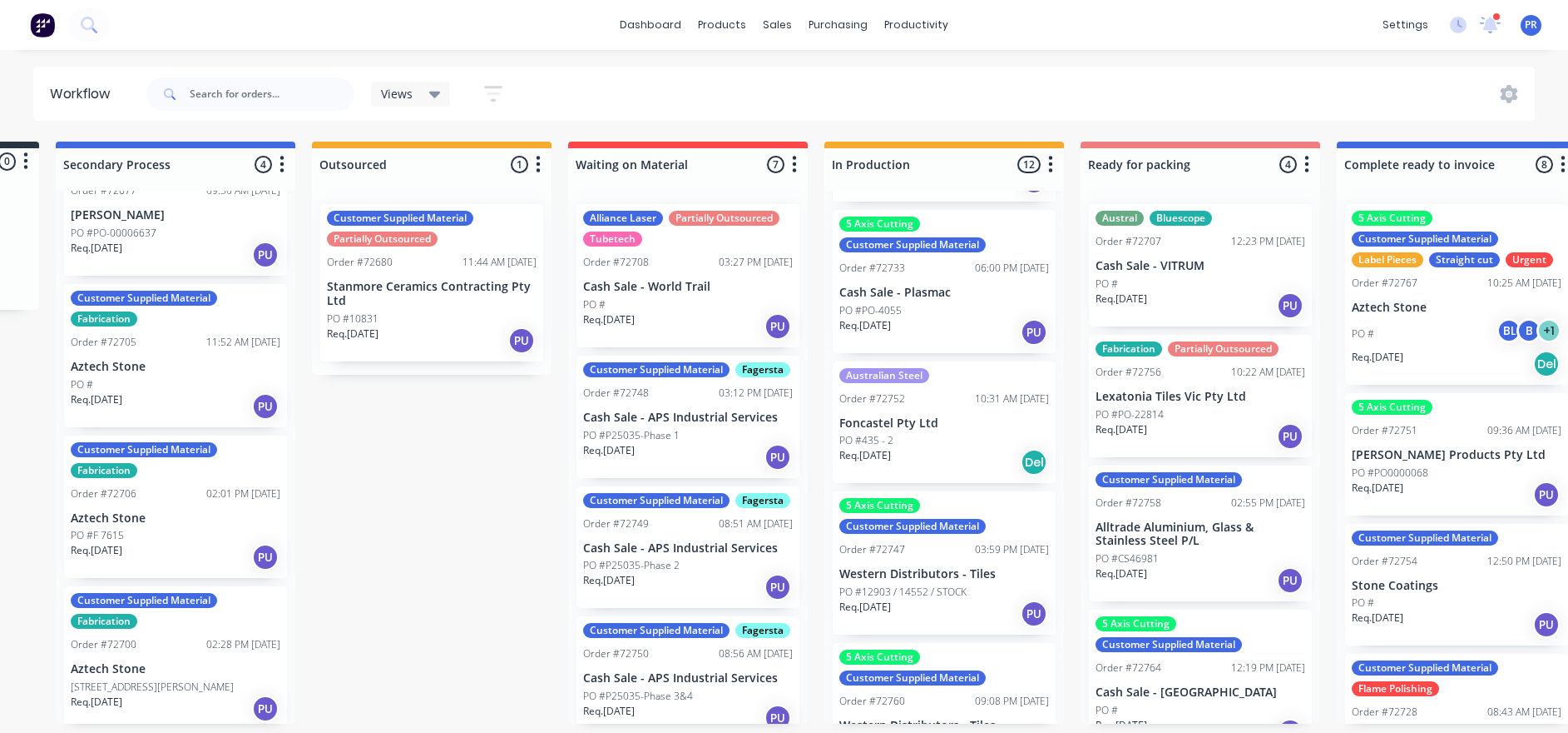
drag, startPoint x: 430, startPoint y: 493, endPoint x: 478, endPoint y: 504, distance: 49.2
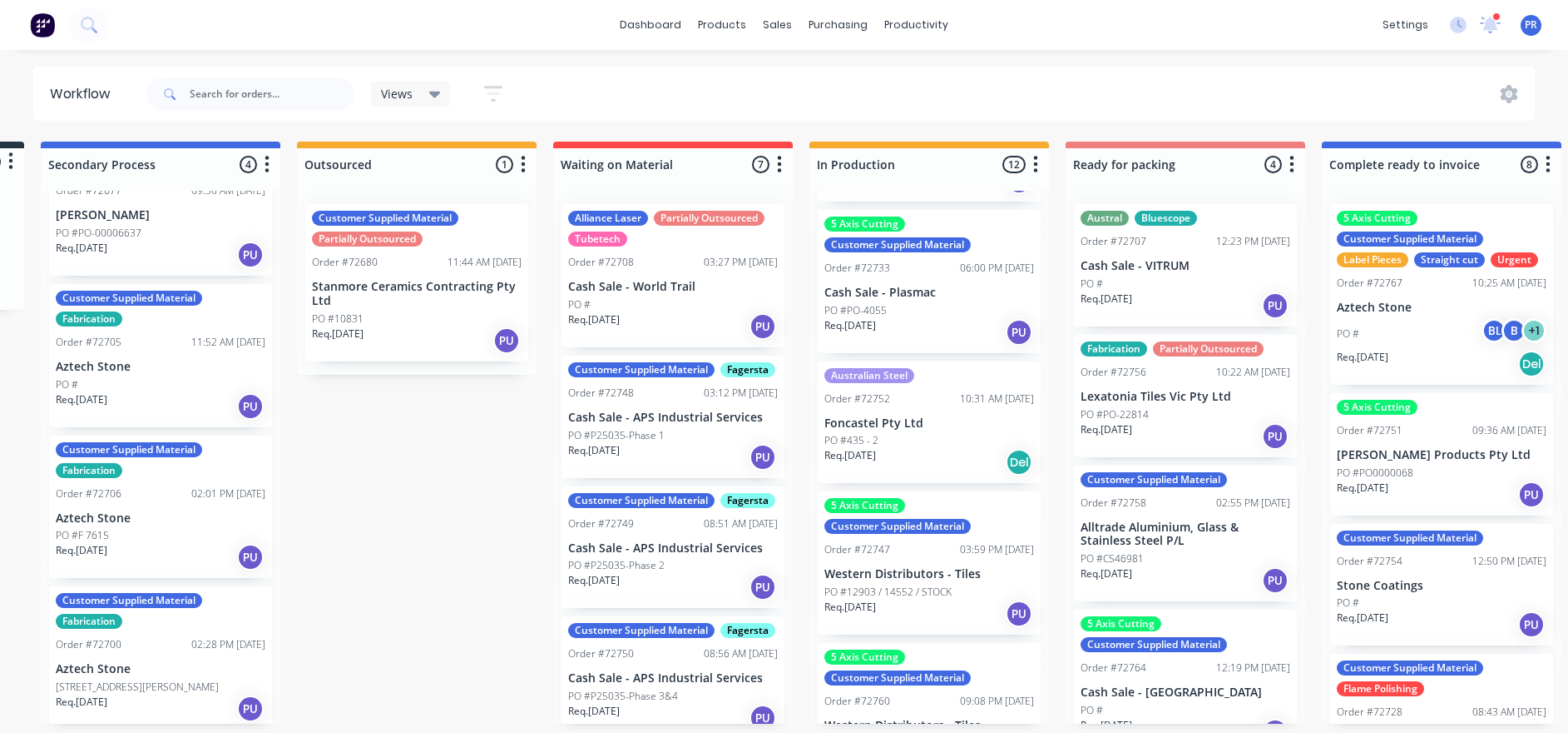
drag, startPoint x: 478, startPoint y: 504, endPoint x: 504, endPoint y: 502, distance: 26.1
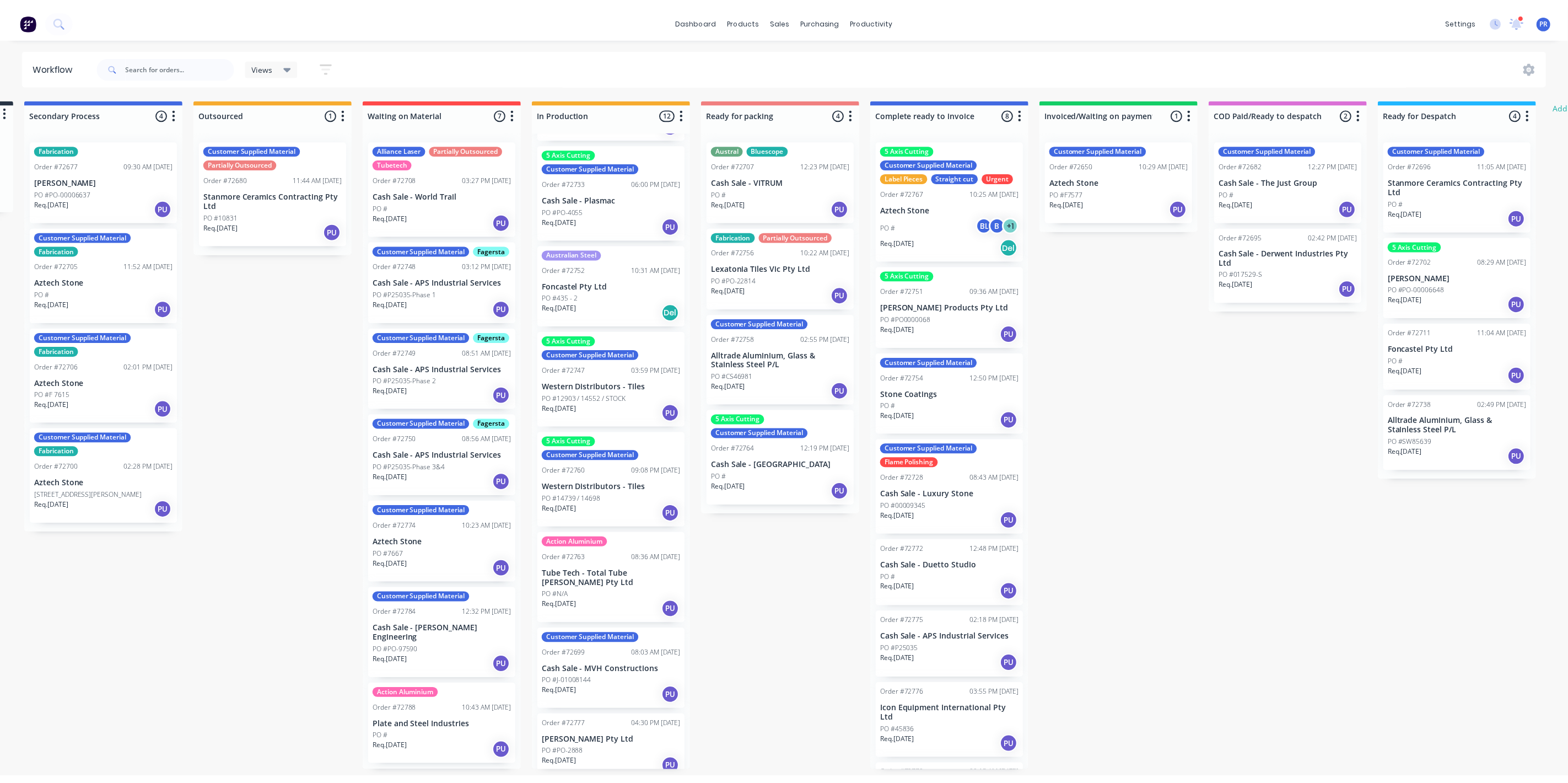
scroll to position [83, 0]
